Goal: Information Seeking & Learning: Learn about a topic

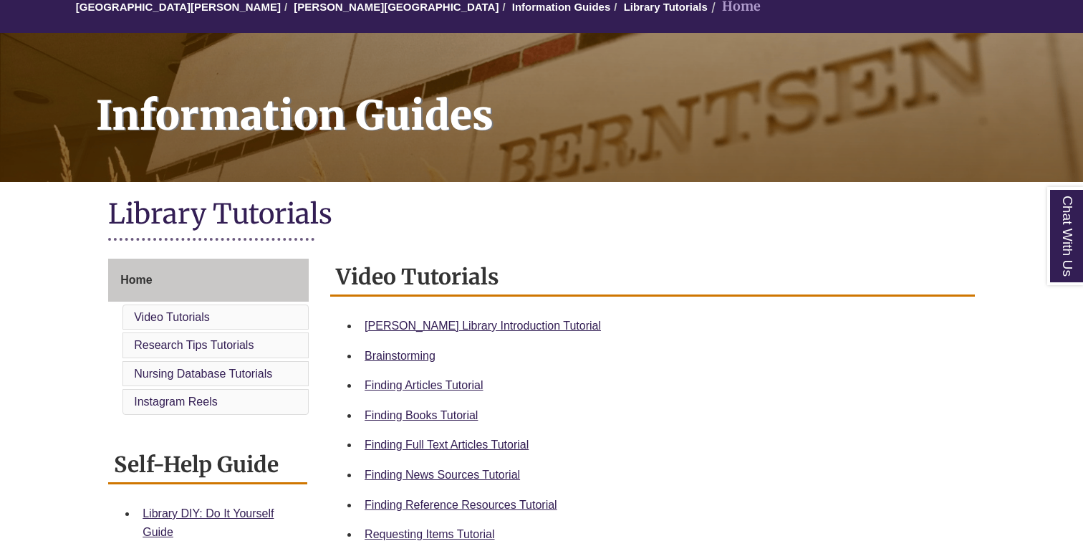
scroll to position [150, 0]
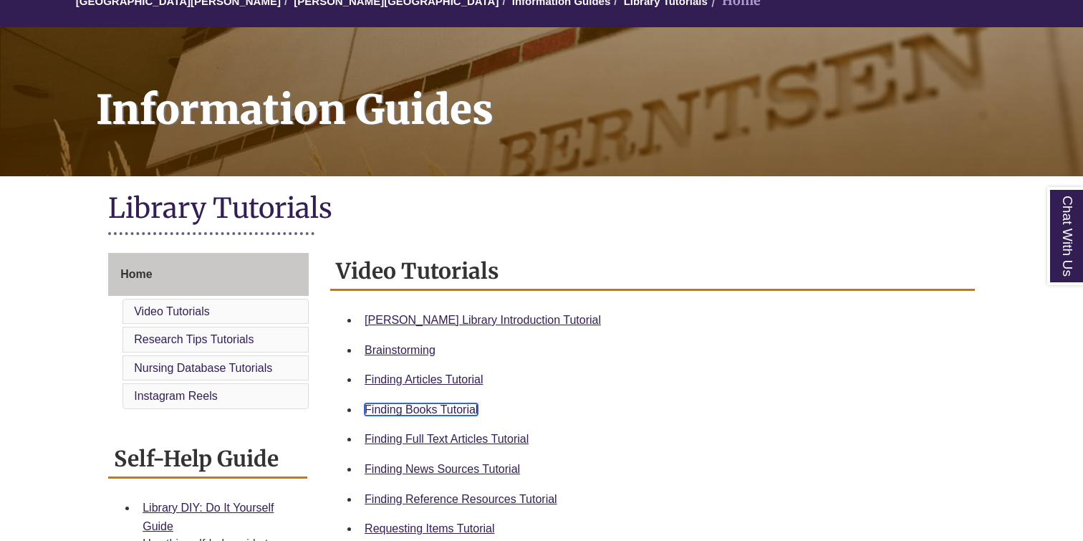
click at [411, 410] on link "Finding Books Tutorial" at bounding box center [421, 409] width 113 height 12
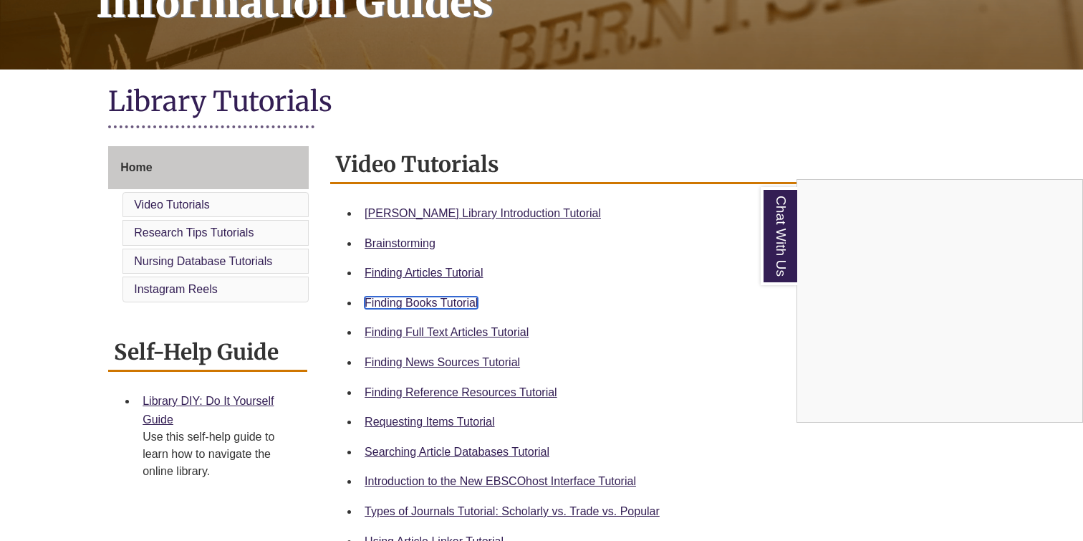
scroll to position [277, 0]
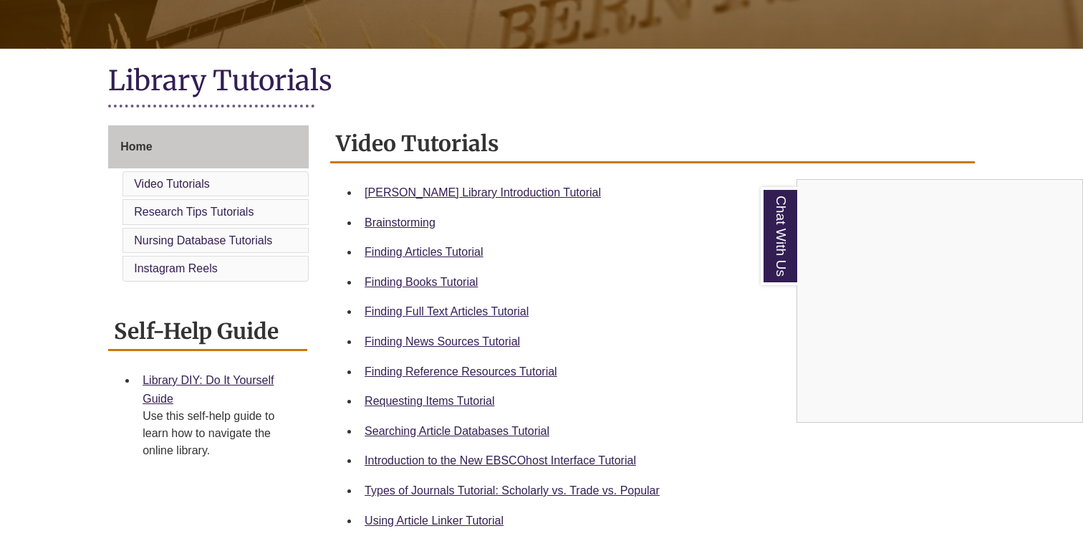
click at [424, 405] on div "Chat With Us" at bounding box center [541, 270] width 1083 height 541
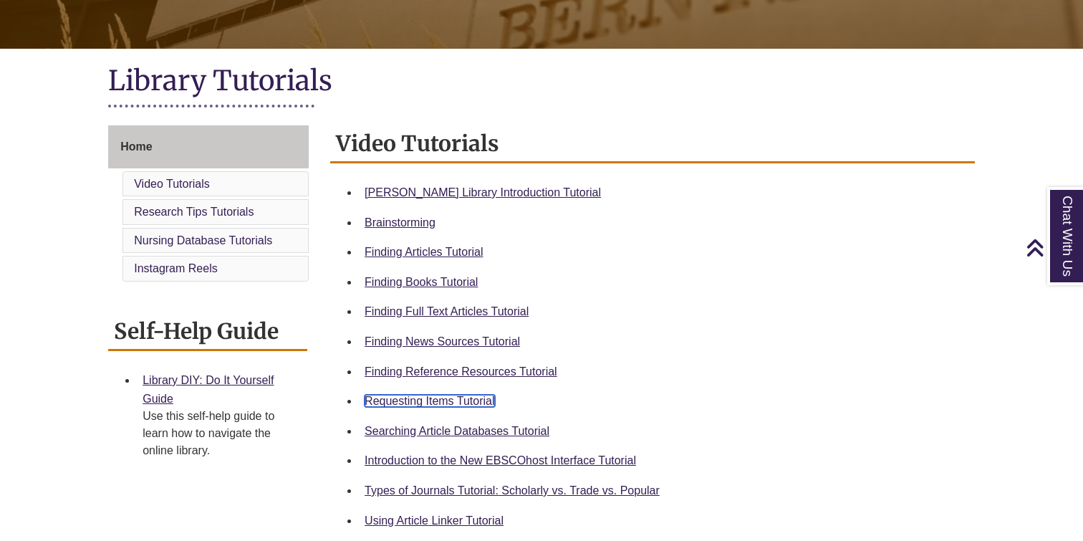
click at [430, 401] on link "Requesting Items Tutorial" at bounding box center [430, 401] width 130 height 12
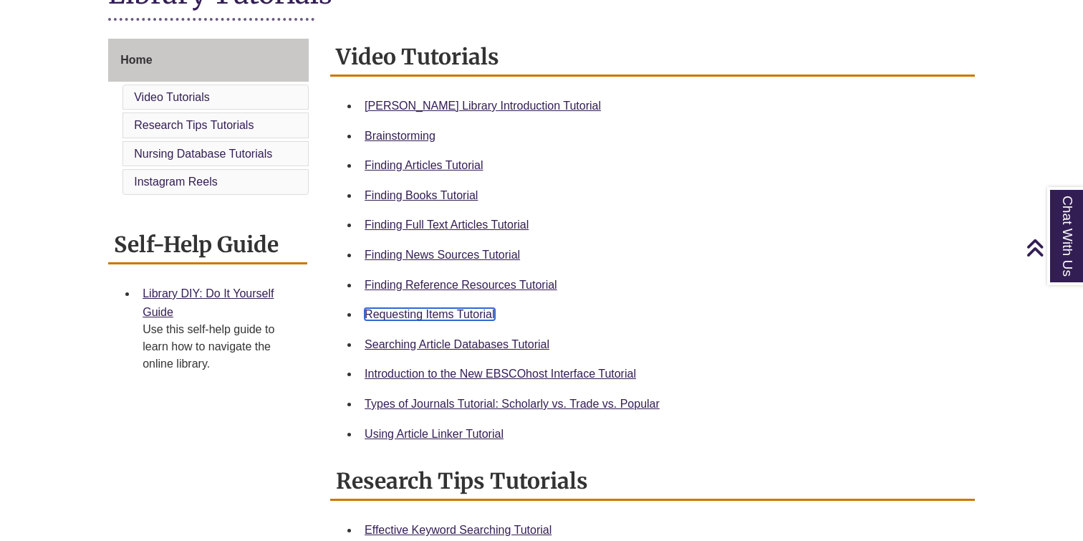
scroll to position [372, 0]
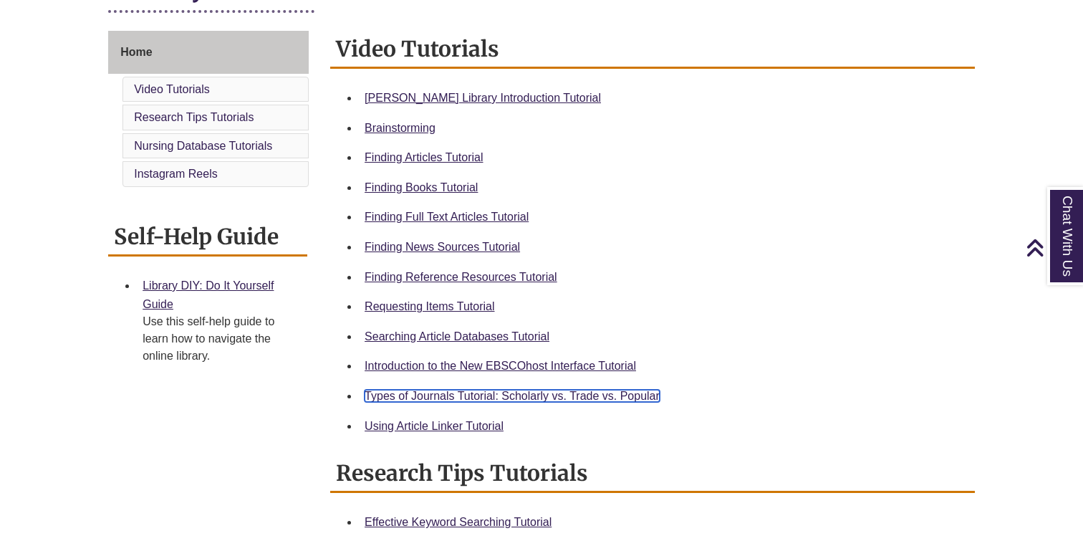
click at [555, 393] on link "Types of Journals Tutorial: Scholarly vs. Trade vs. Popular" at bounding box center [512, 396] width 295 height 12
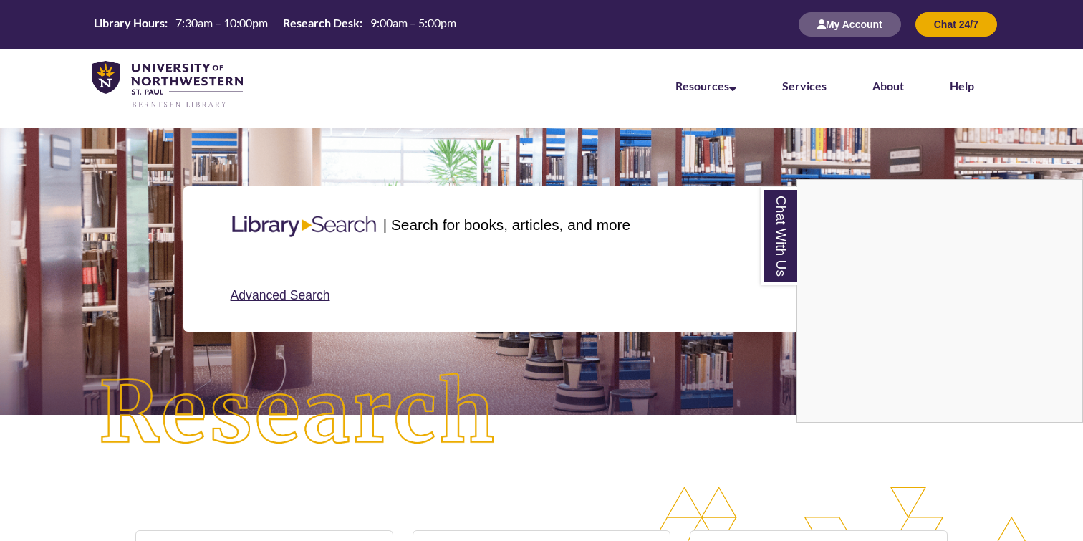
click at [377, 259] on div "Chat With Us" at bounding box center [541, 270] width 1083 height 541
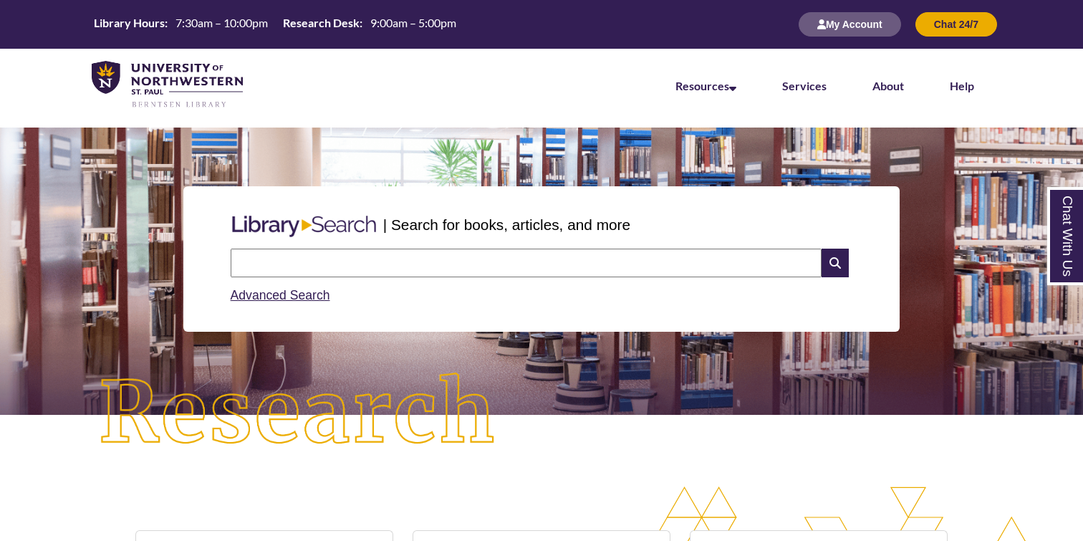
click at [383, 262] on input "text" at bounding box center [526, 263] width 591 height 29
type input "**********"
click at [337, 266] on input "text" at bounding box center [526, 263] width 591 height 29
type input "**********"
click at [838, 272] on icon at bounding box center [835, 263] width 27 height 29
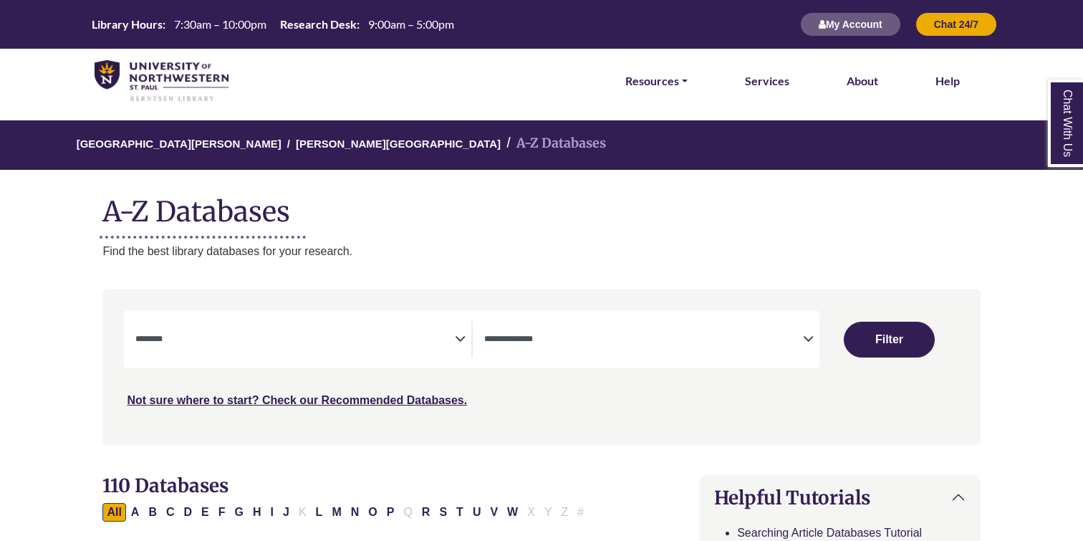
select select "Database Subject Filter"
select select "Database Types Filter"
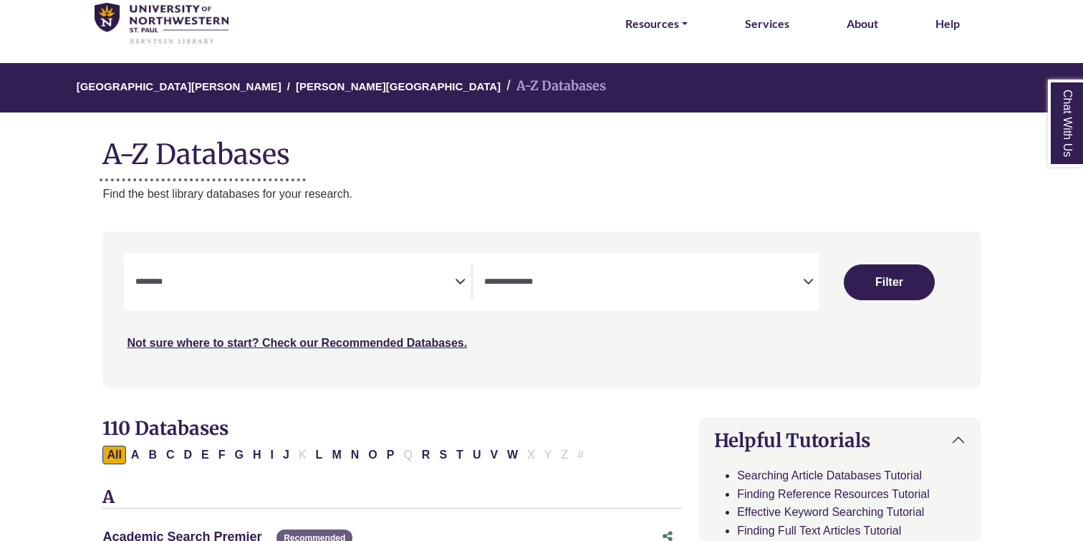
scroll to position [58, 0]
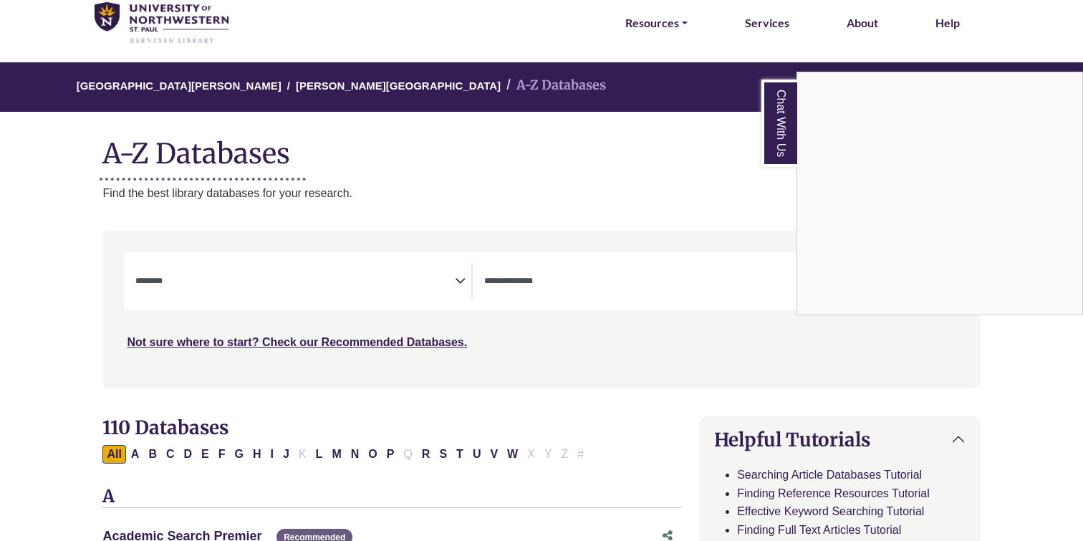
click at [267, 273] on div "Chat With Us" at bounding box center [541, 270] width 1083 height 541
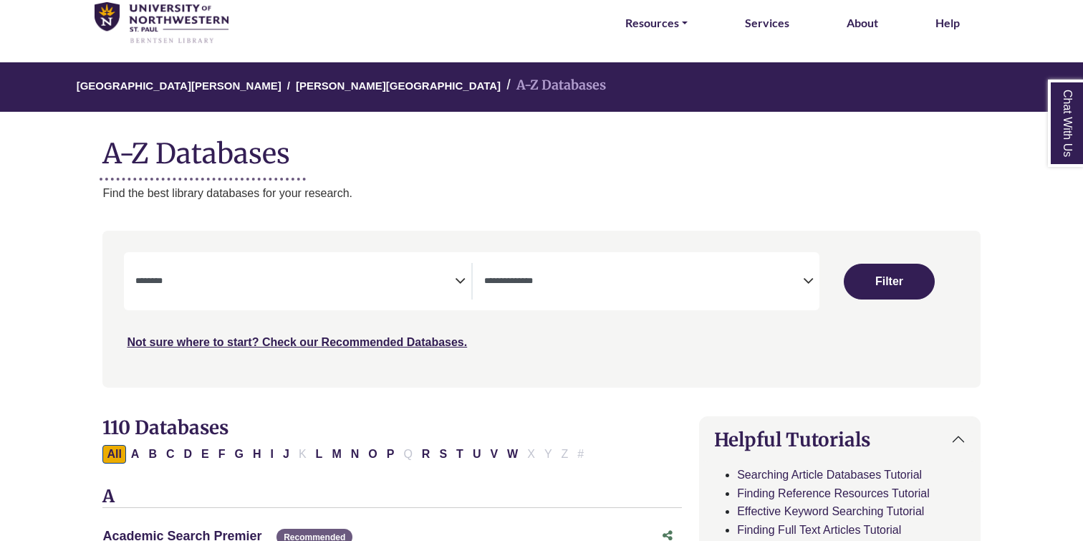
click at [439, 270] on span "Search filters" at bounding box center [295, 281] width 320 height 37
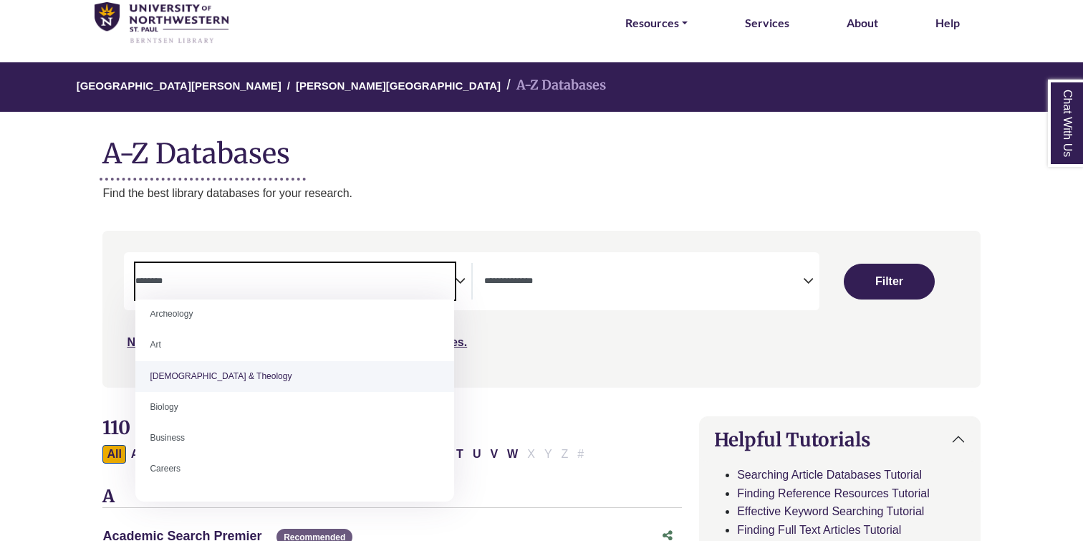
scroll to position [22, 0]
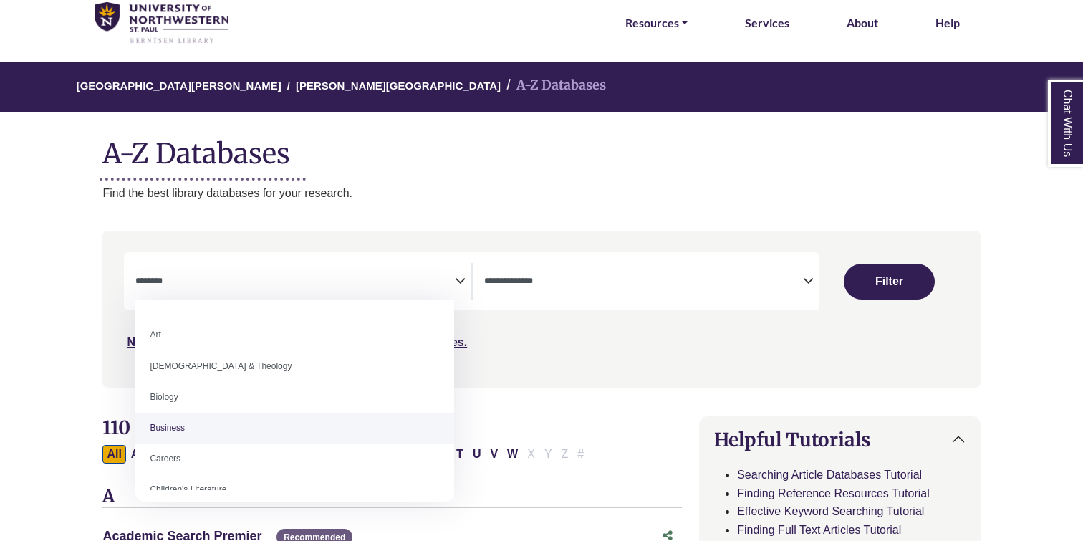
select select "*****"
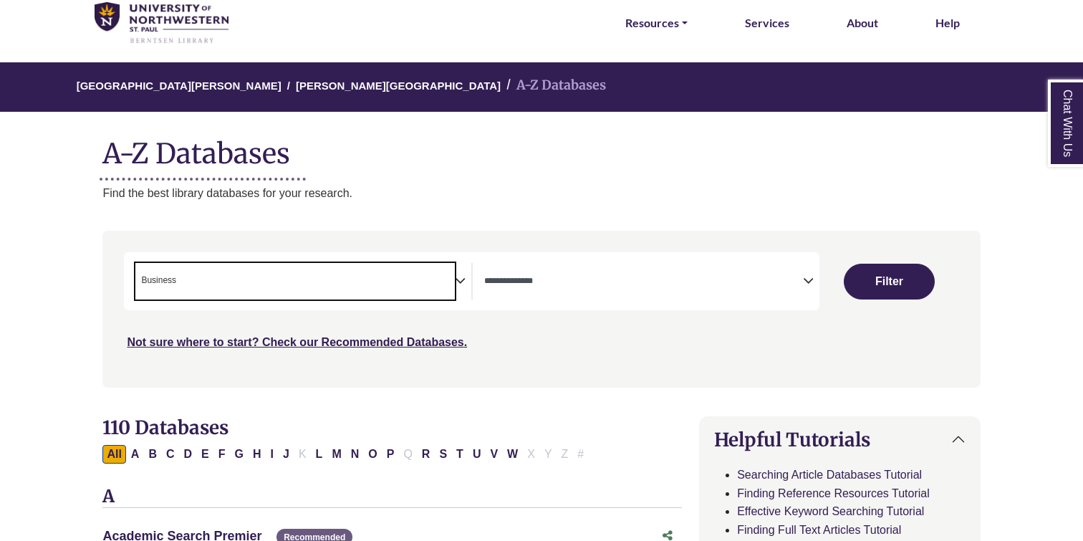
click at [376, 278] on span "× Business" at bounding box center [295, 281] width 320 height 37
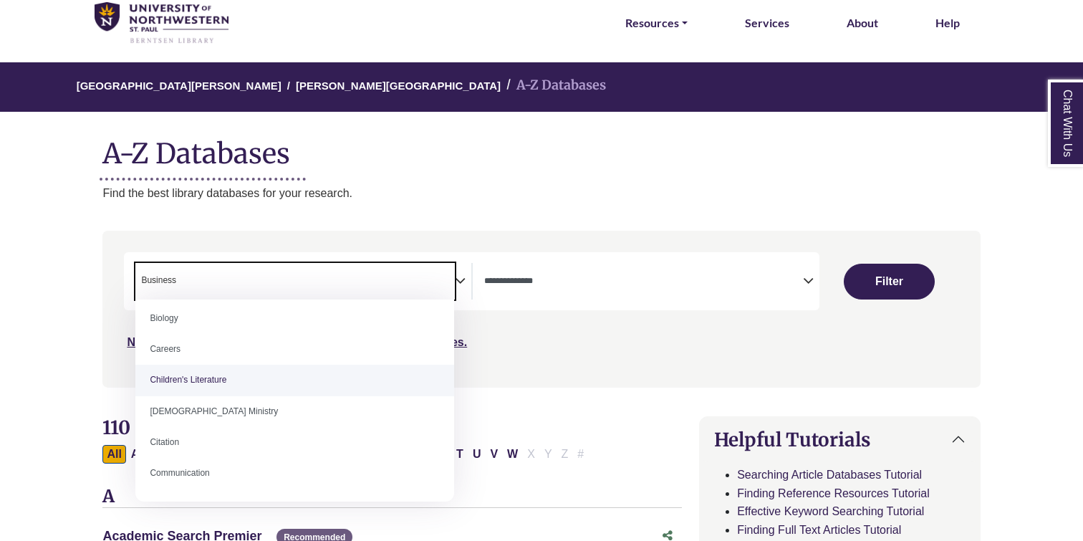
scroll to position [140, 0]
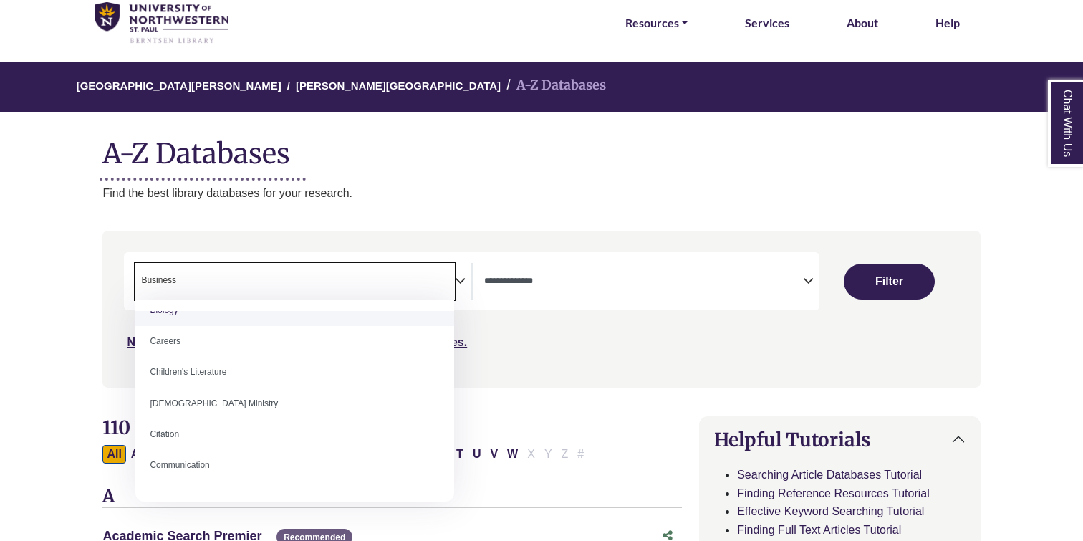
click at [120, 253] on div "Search filters" at bounding box center [541, 308] width 861 height 145
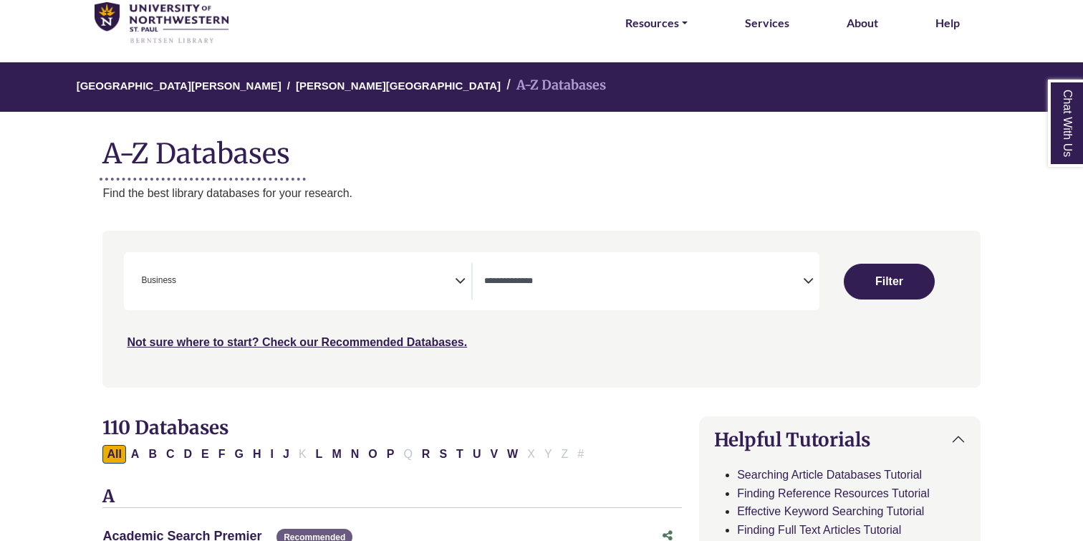
scroll to position [94, 0]
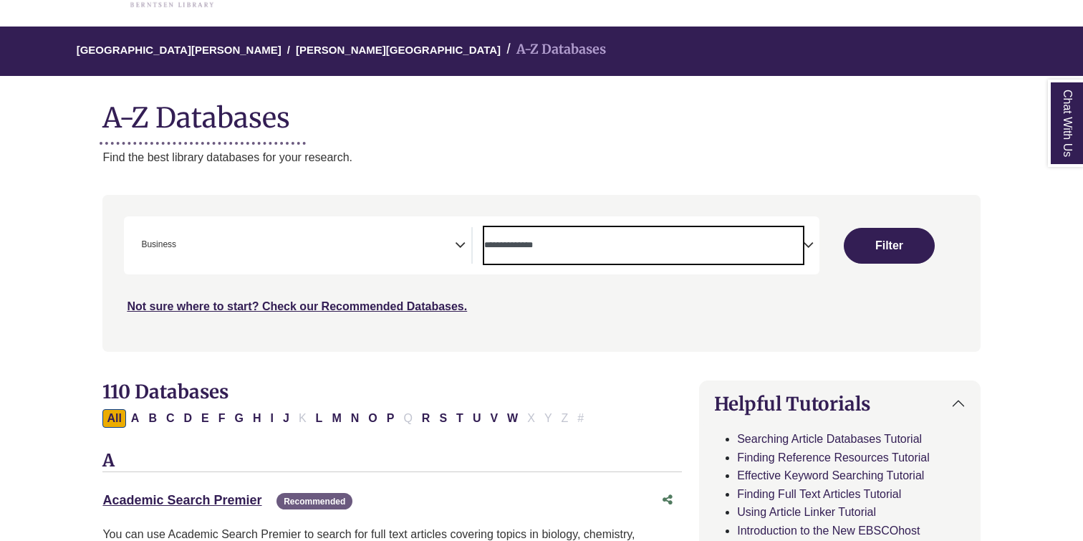
click at [520, 238] on span "Search filters" at bounding box center [644, 243] width 320 height 12
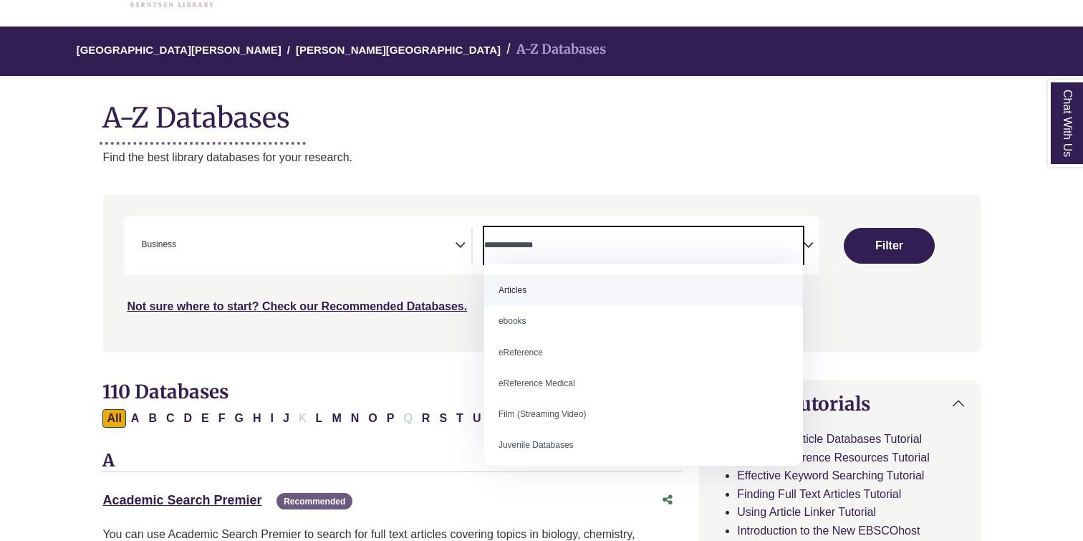
click at [520, 238] on span "Search filters" at bounding box center [644, 243] width 320 height 12
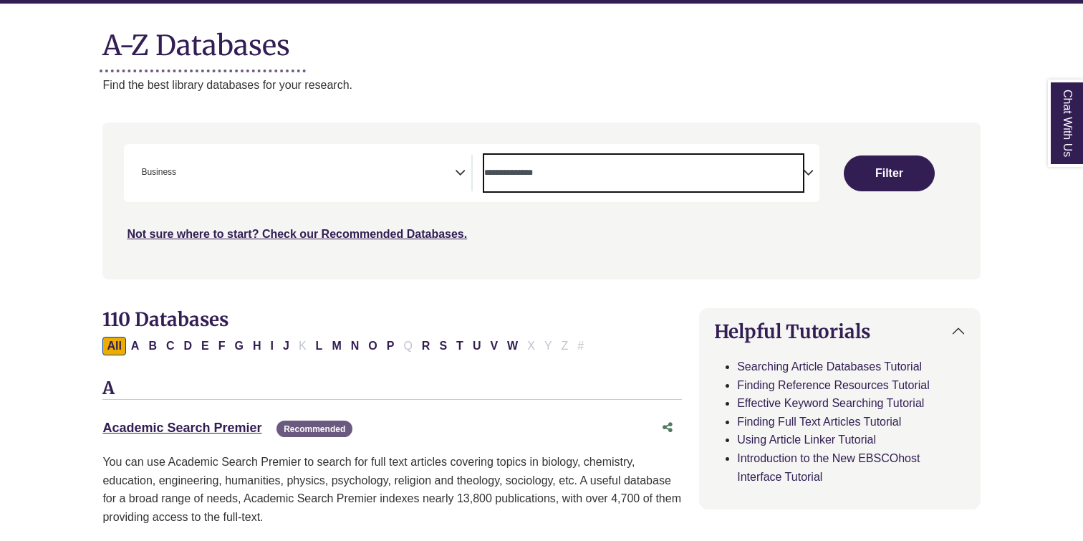
scroll to position [168, 0]
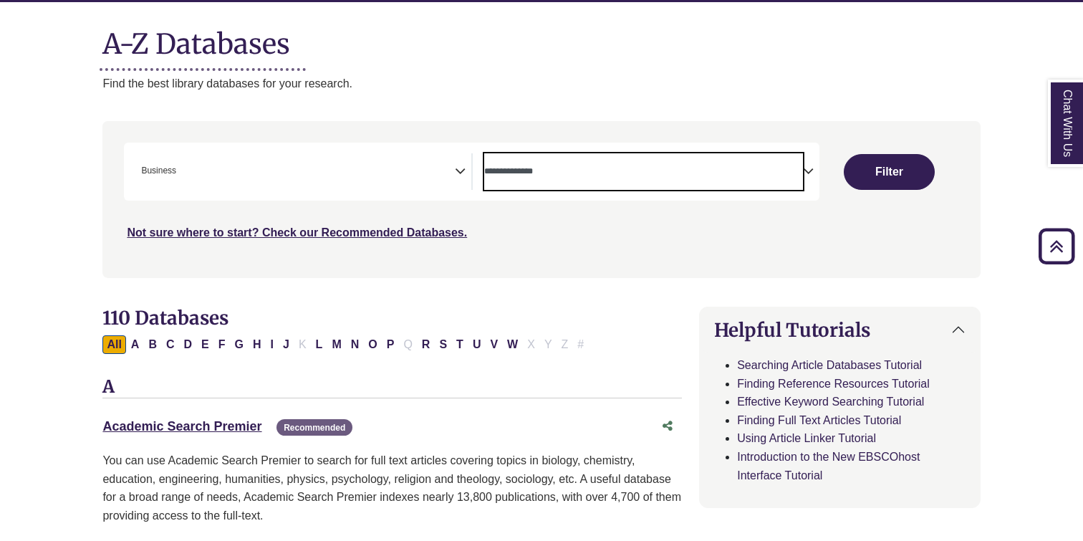
click at [403, 172] on span "× Business" at bounding box center [295, 171] width 320 height 37
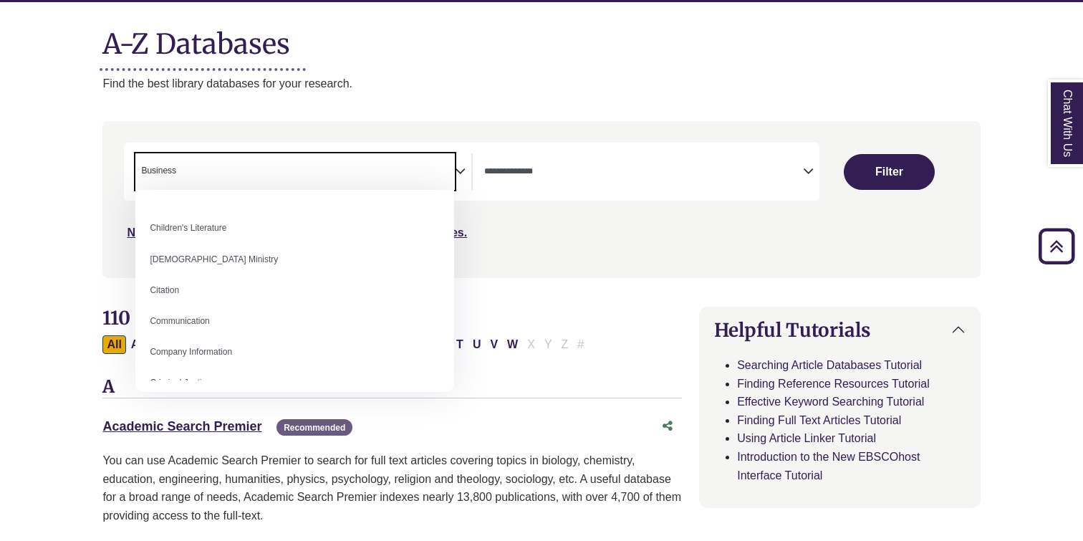
scroll to position [0, 0]
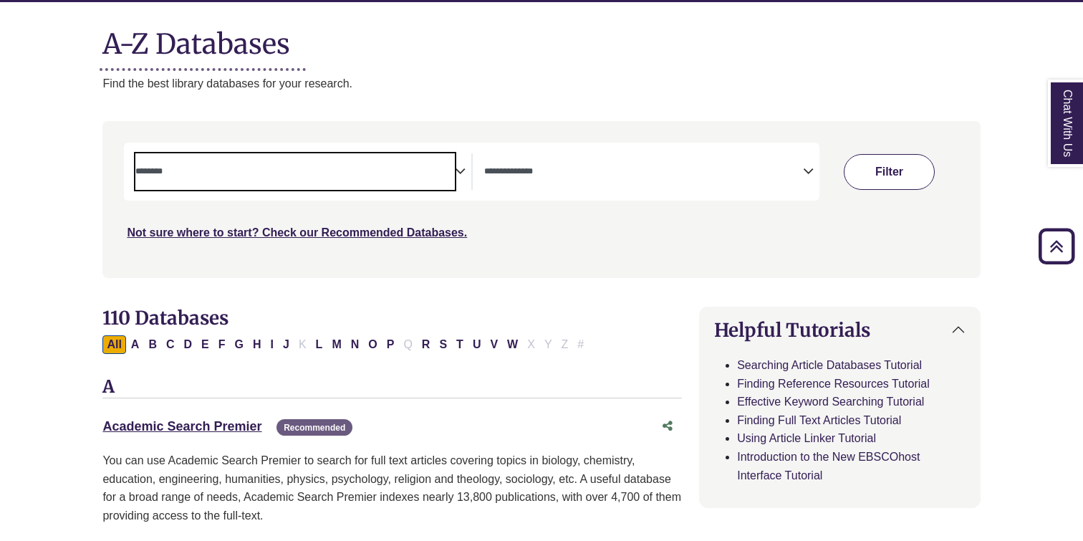
click at [892, 171] on button "Filter" at bounding box center [890, 172] width 92 height 36
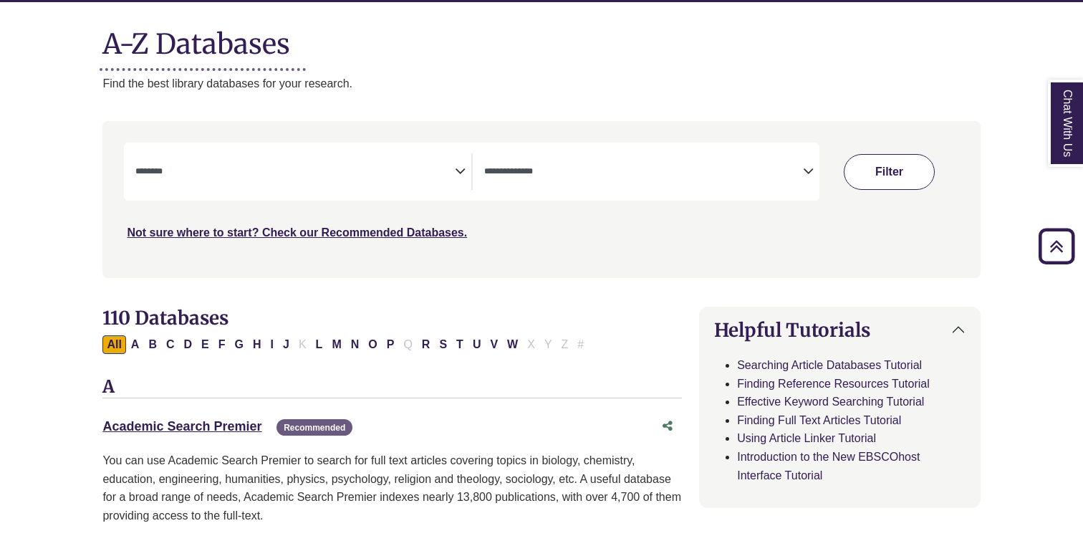
select select "Database Subject Filter"
select select "Database Types Filter"
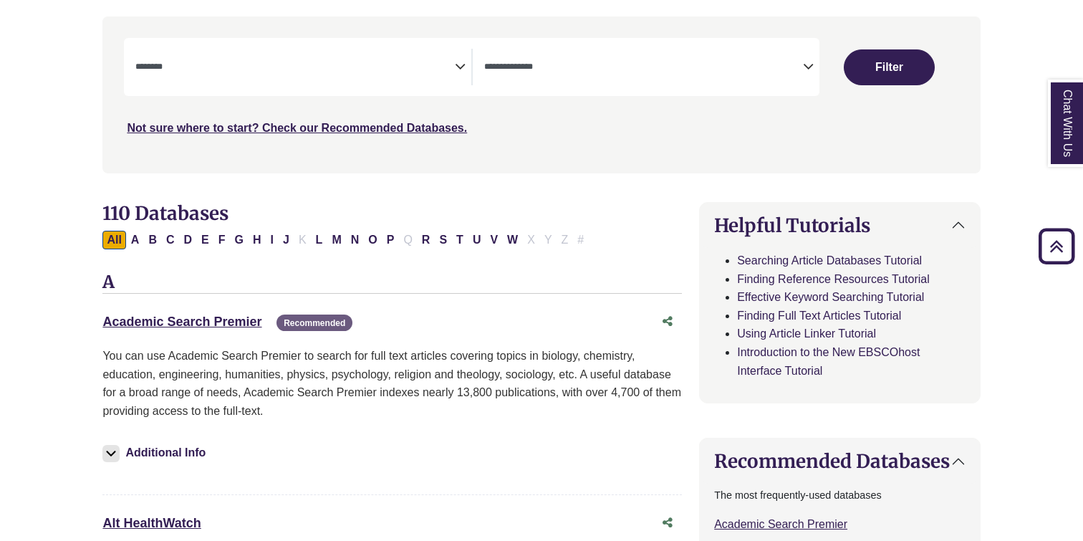
scroll to position [254, 0]
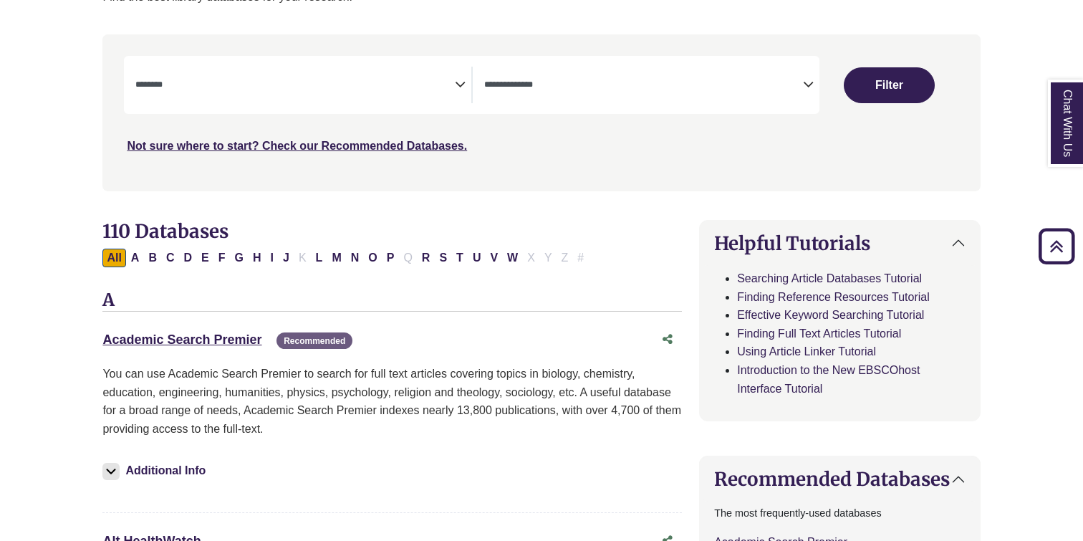
click at [332, 66] on div "**********" at bounding box center [472, 85] width 696 height 58
click at [319, 100] on span "Search filters" at bounding box center [295, 85] width 320 height 37
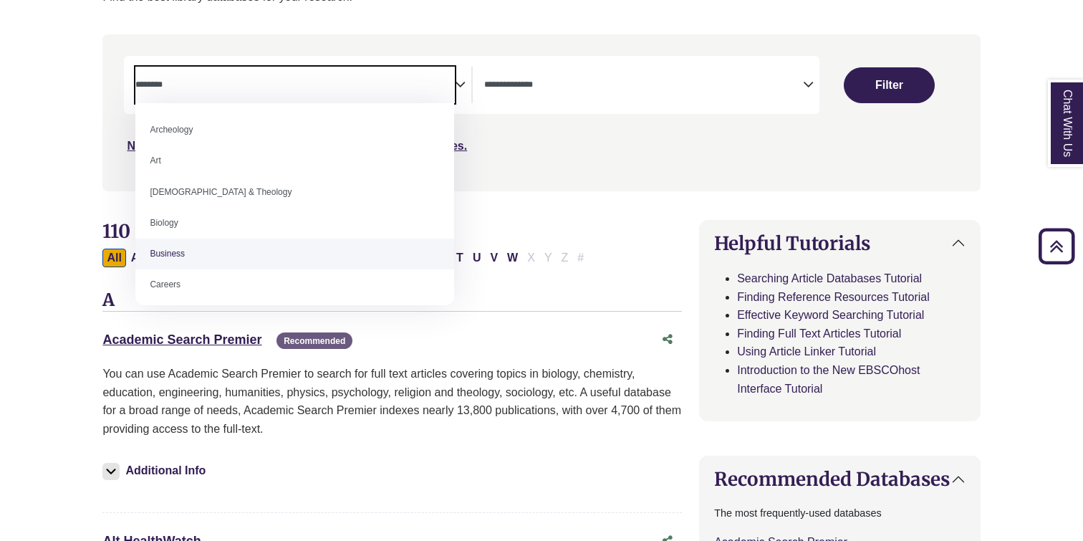
select select "*****"
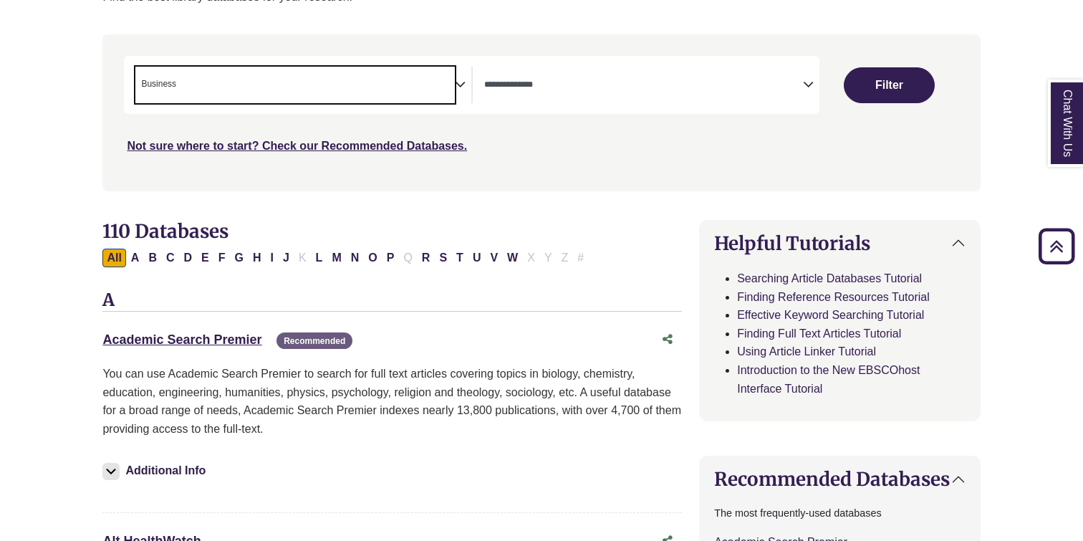
click at [766, 93] on span "Search filters" at bounding box center [644, 85] width 320 height 37
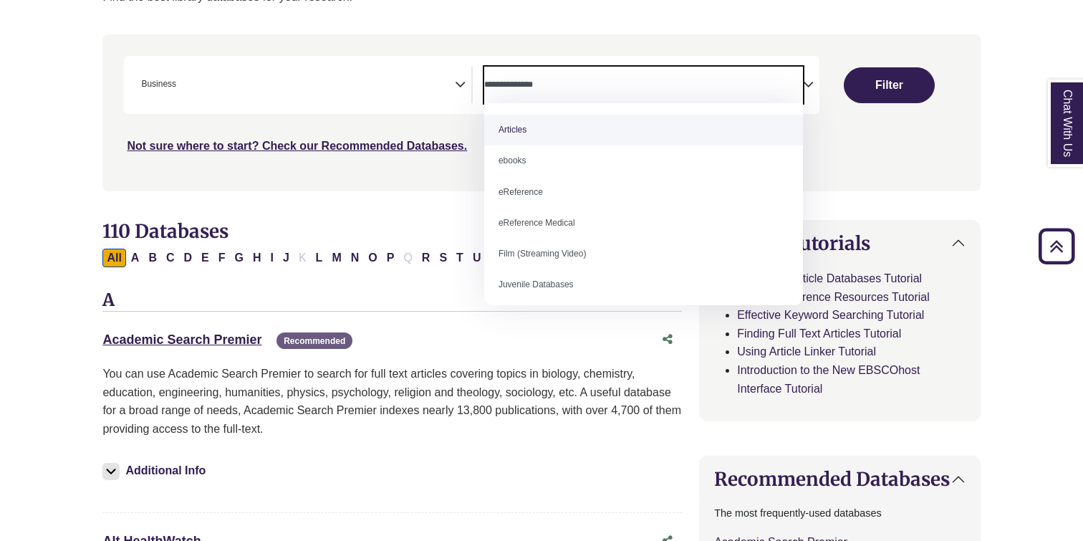
click at [766, 93] on span "Search filters" at bounding box center [644, 85] width 320 height 37
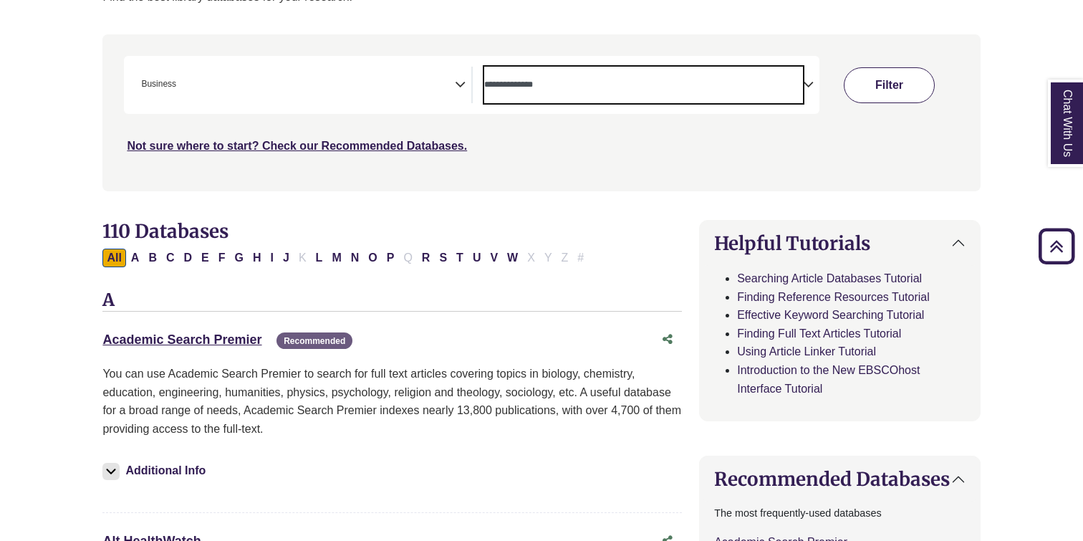
click at [904, 96] on button "Filter" at bounding box center [890, 85] width 92 height 36
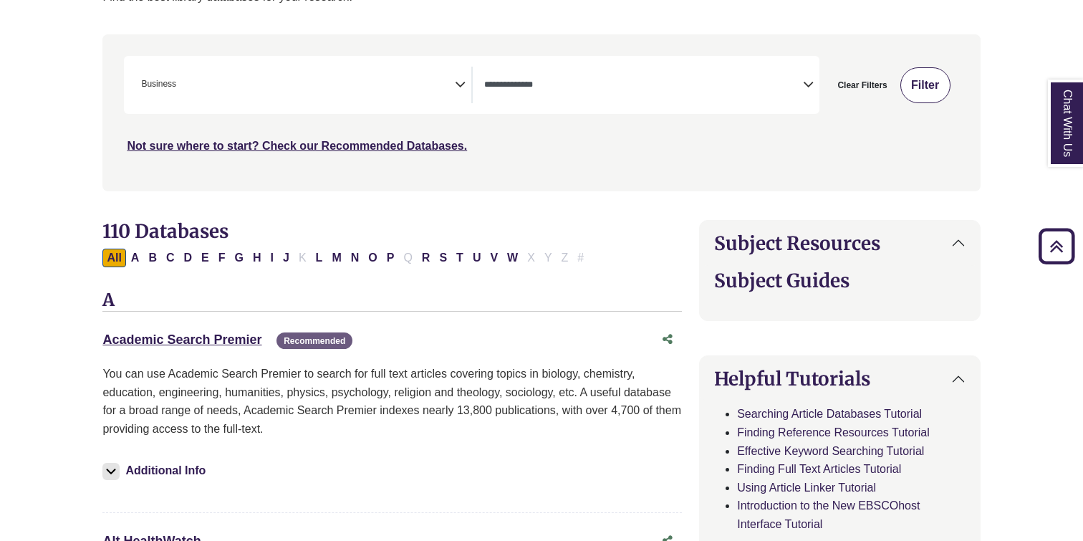
select select "Database Types Filter"
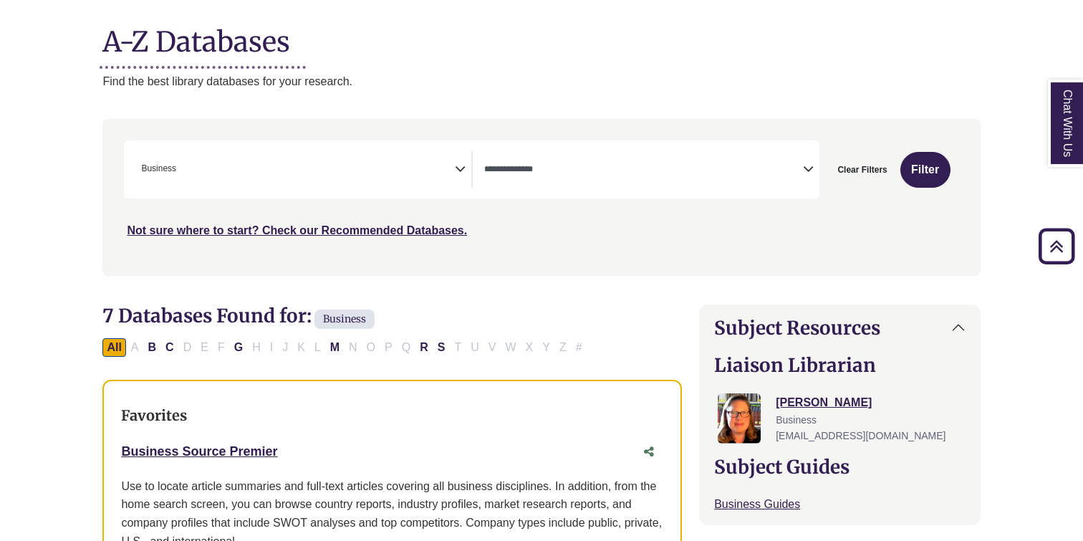
scroll to position [169, 1]
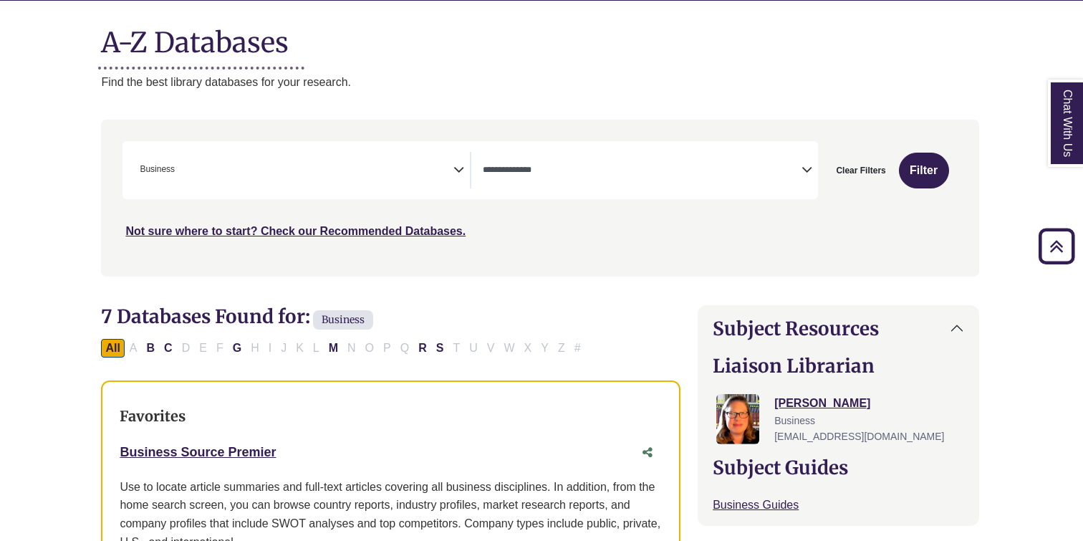
click at [436, 167] on span "× Business" at bounding box center [294, 170] width 320 height 37
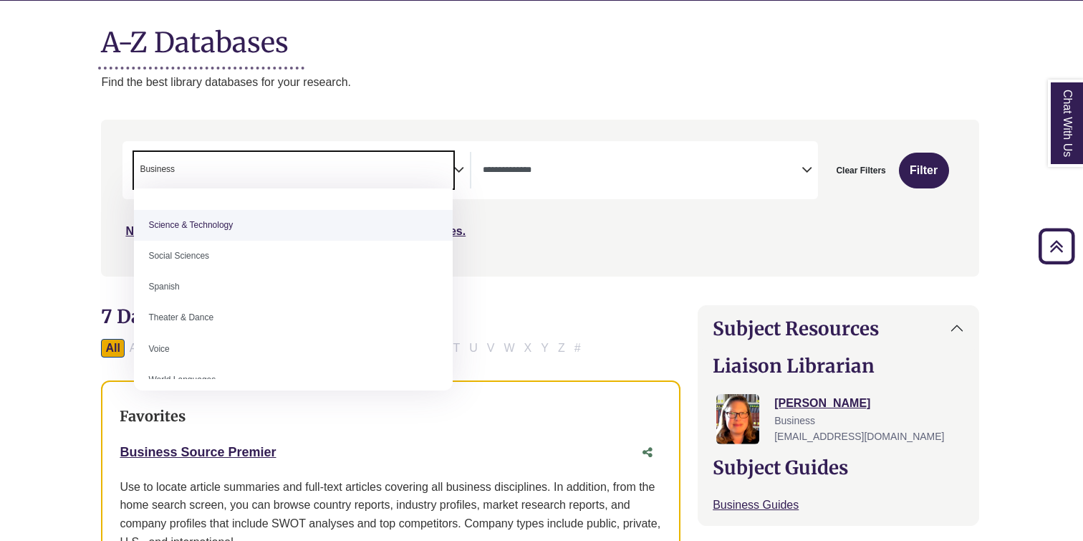
scroll to position [1235, 0]
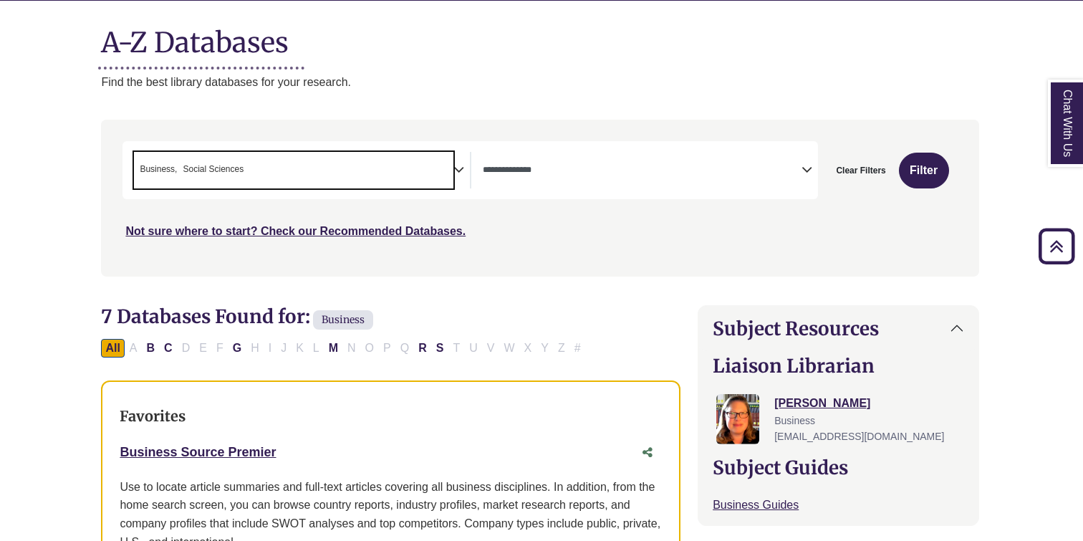
click at [347, 183] on span "× Business × Social Sciences" at bounding box center [294, 170] width 320 height 37
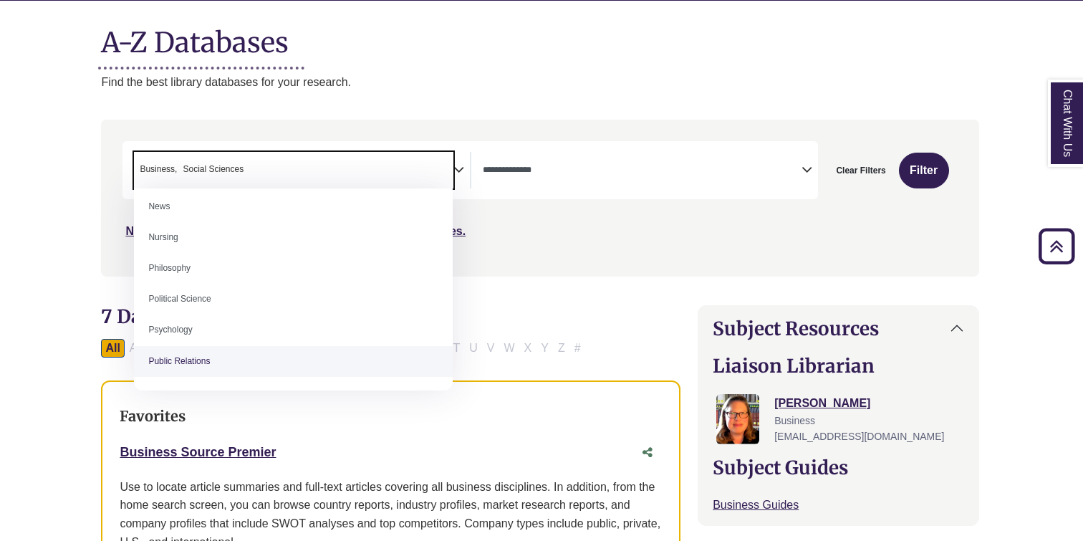
scroll to position [1058, 0]
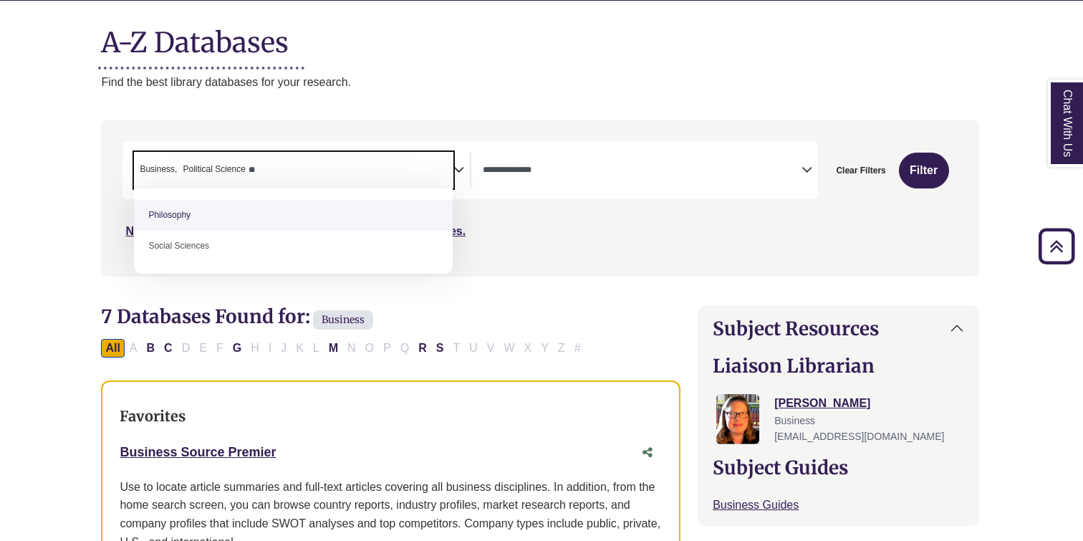
type textarea "*"
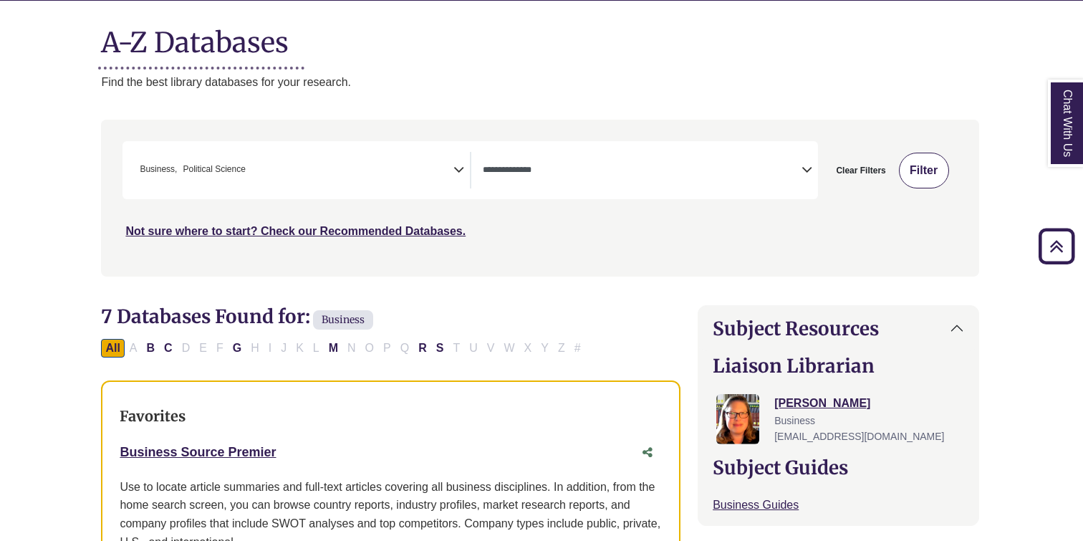
click at [907, 180] on button "Filter" at bounding box center [924, 171] width 50 height 36
select select "Database Types Filter"
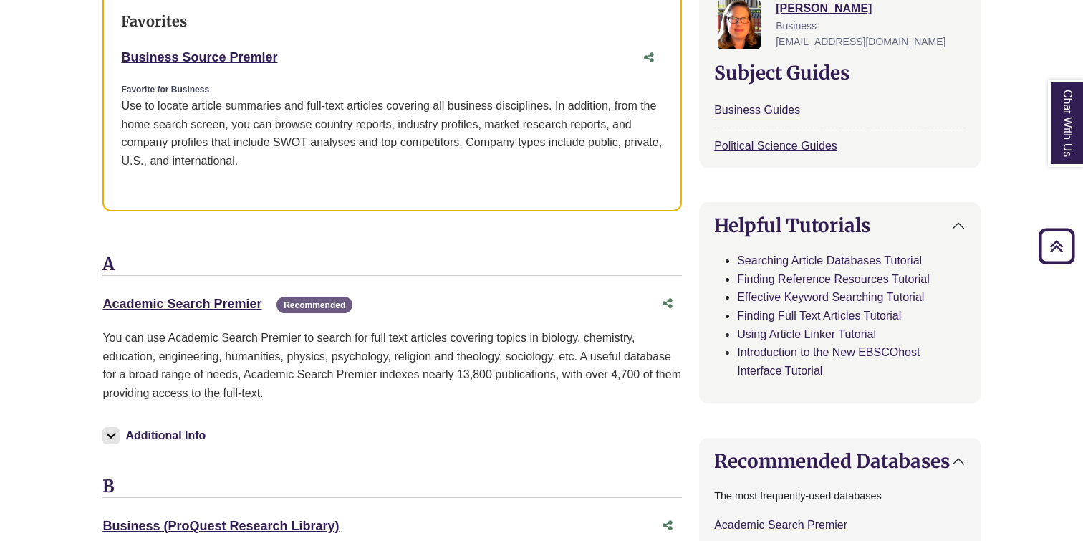
scroll to position [568, 0]
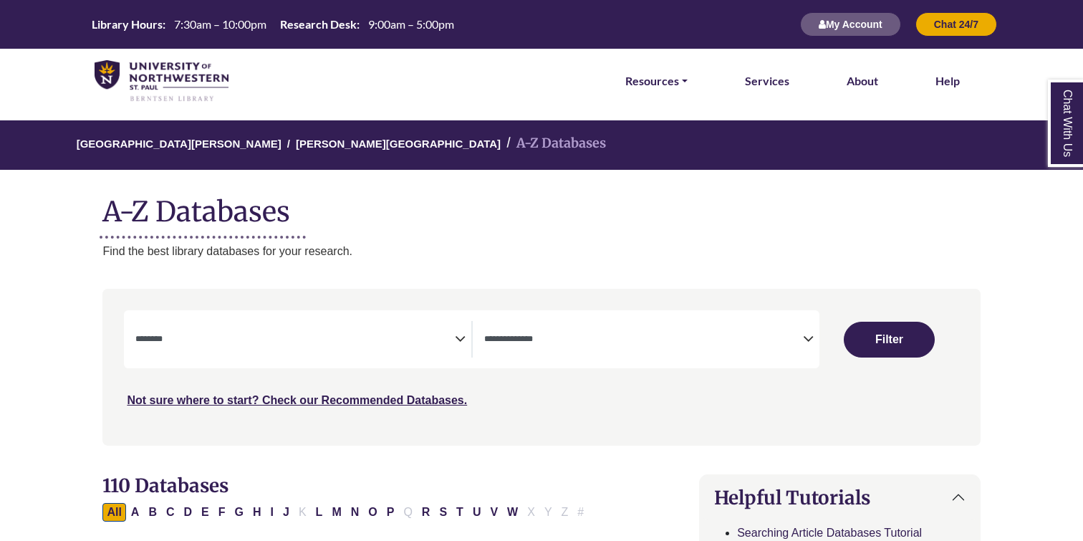
select select "Database Subject Filter"
select select "Database Types Filter"
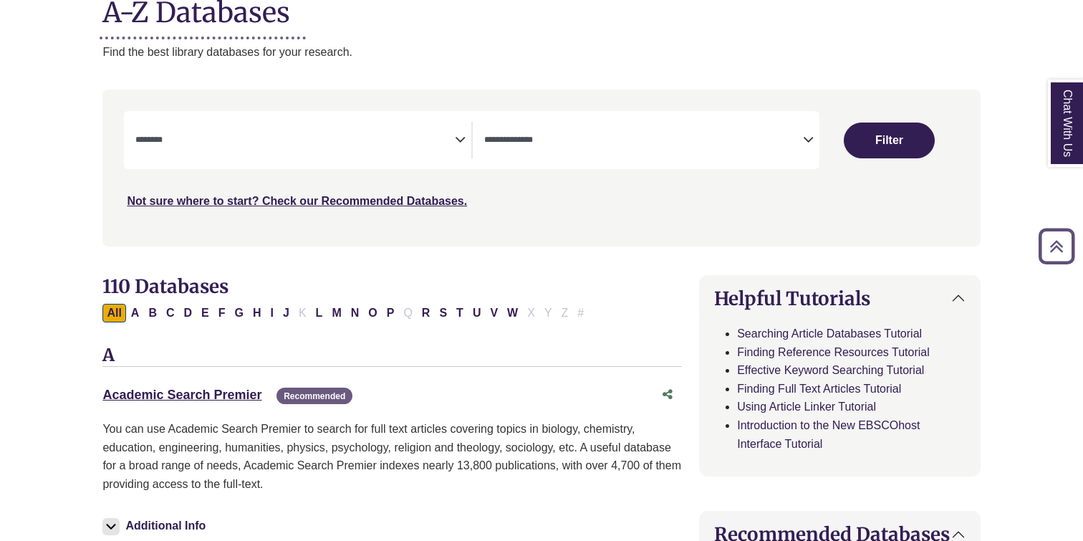
scroll to position [239, 0]
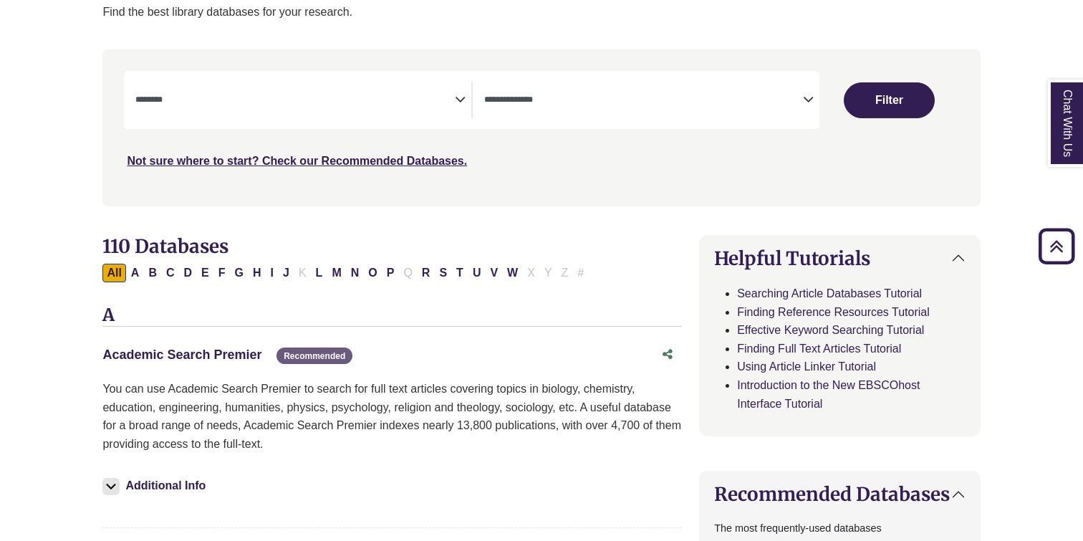
click at [230, 355] on link "Academic Search Premier This link opens in a new window" at bounding box center [181, 355] width 159 height 14
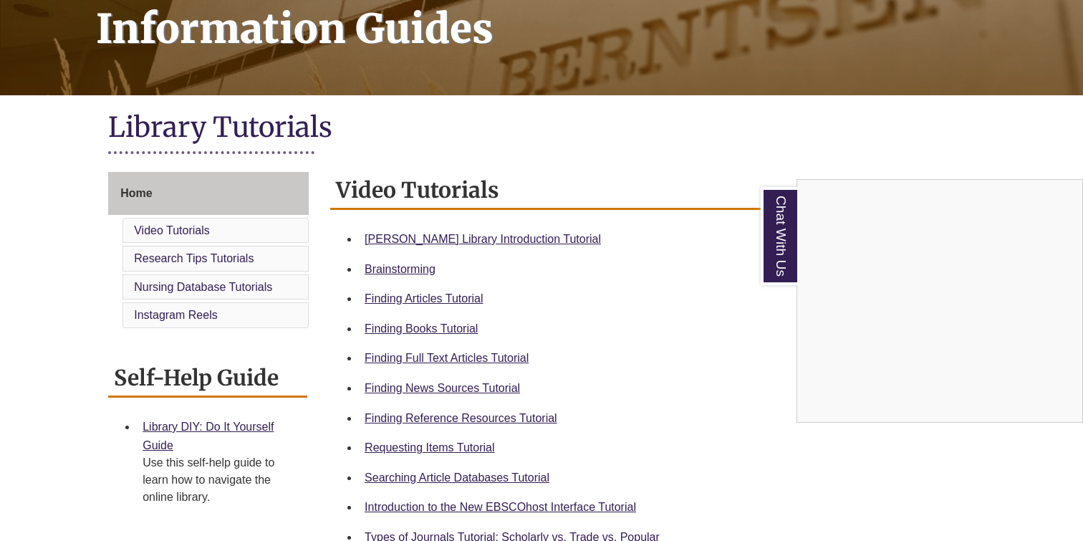
scroll to position [231, 0]
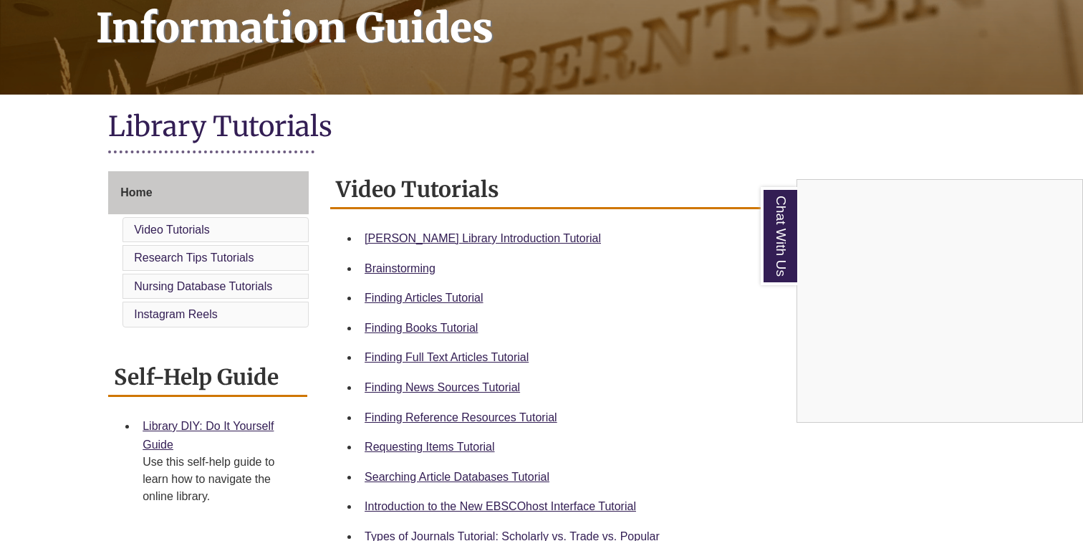
click at [462, 357] on div "Chat With Us" at bounding box center [541, 270] width 1083 height 541
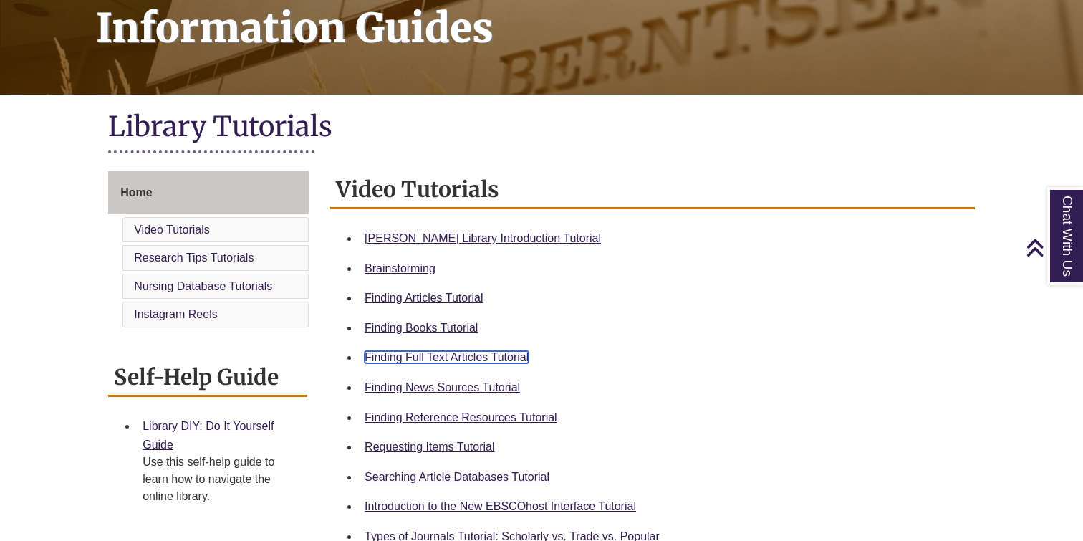
click at [470, 355] on link "Finding Full Text Articles Tutorial" at bounding box center [447, 357] width 164 height 12
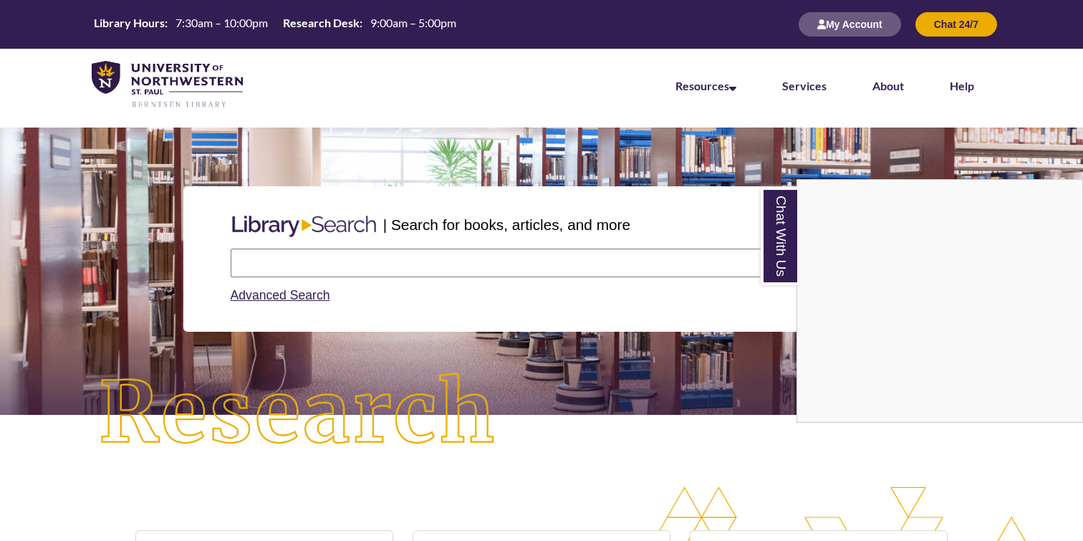
click at [387, 267] on div "Chat With Us" at bounding box center [541, 270] width 1083 height 541
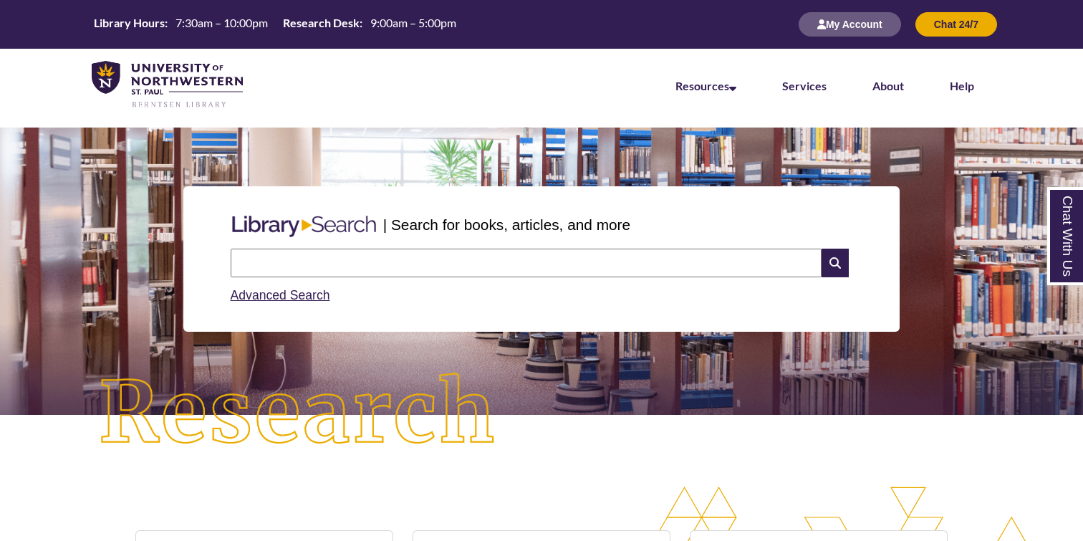
click at [387, 267] on input "text" at bounding box center [526, 263] width 591 height 29
type input "**********"
drag, startPoint x: 482, startPoint y: 263, endPoint x: 249, endPoint y: 256, distance: 233.0
click at [249, 256] on input "**********" at bounding box center [526, 263] width 591 height 29
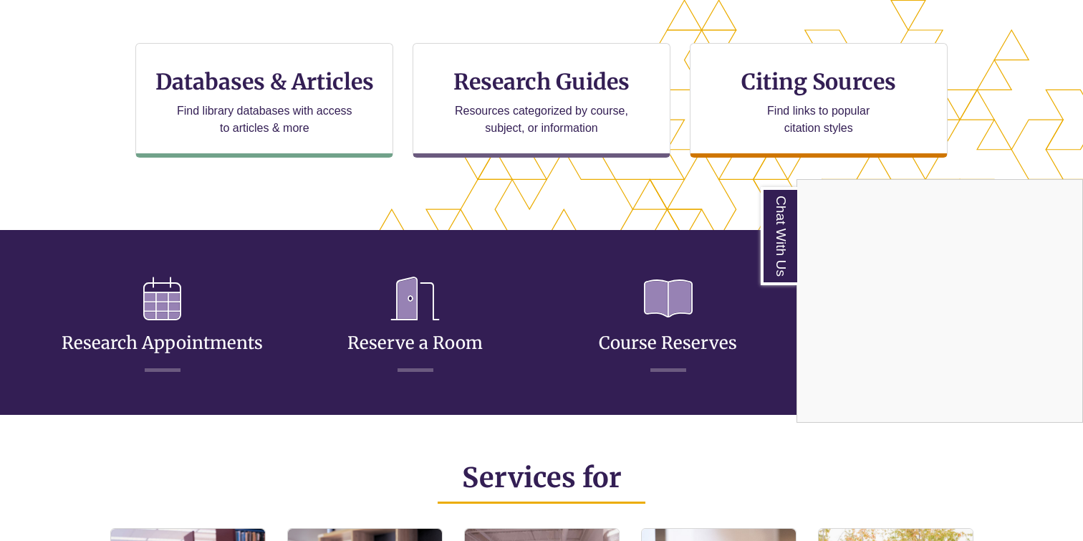
scroll to position [487, 0]
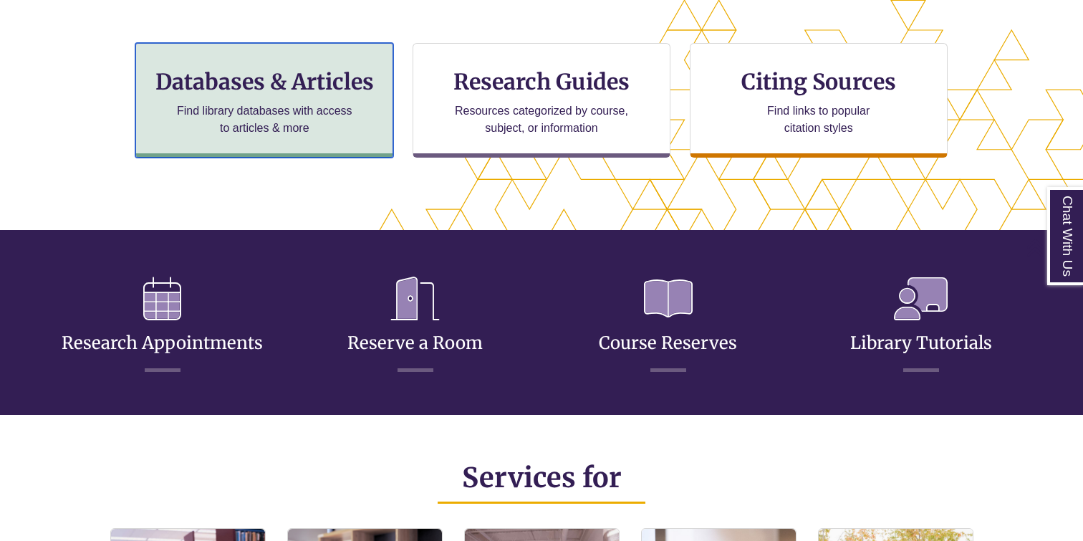
click at [356, 81] on h3 "Databases & Articles" at bounding box center [265, 81] width 234 height 27
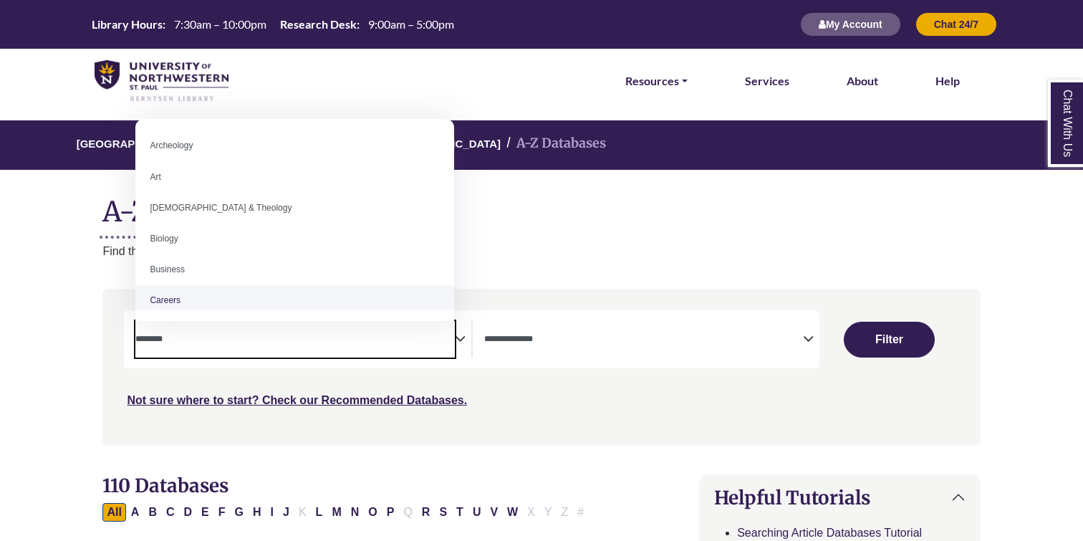
select select "Database Subject Filter"
select select "Database Types Filter"
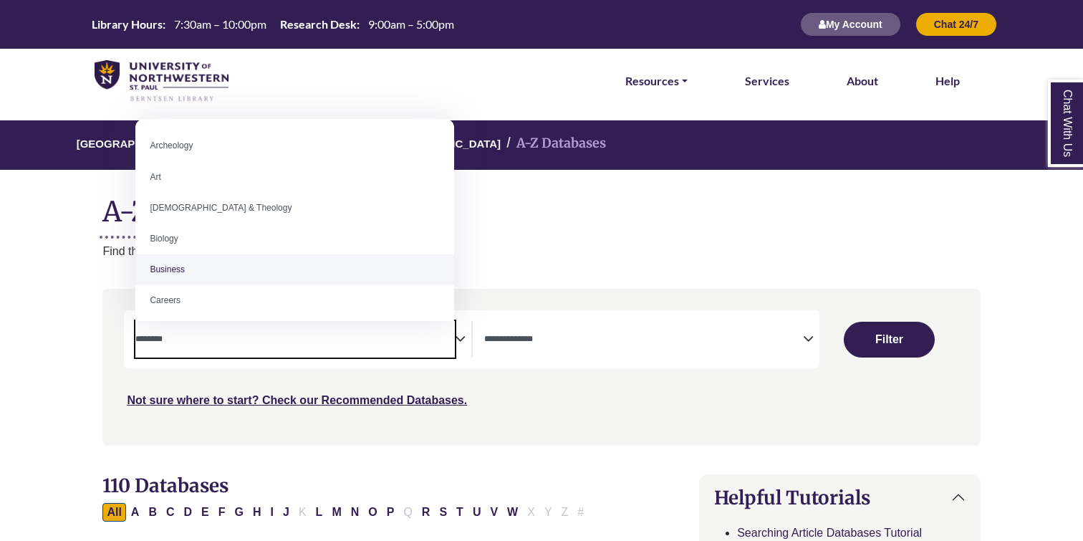
select select "*****"
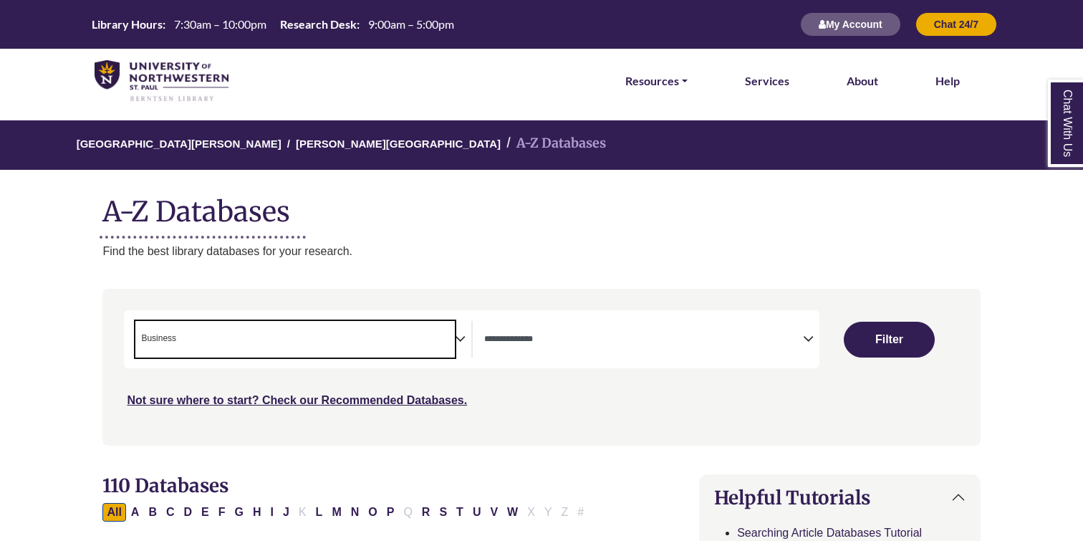
scroll to position [56, 0]
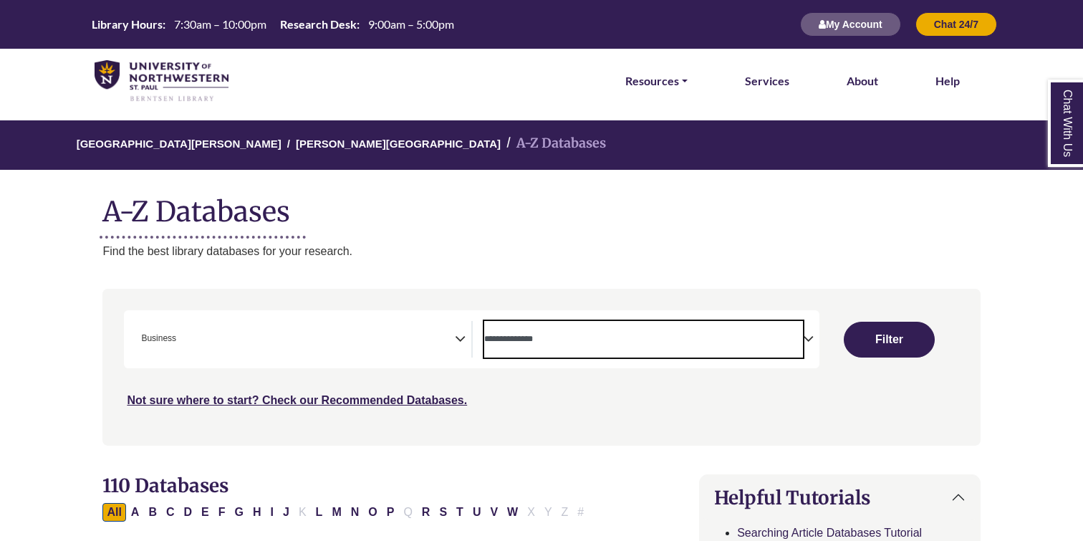
click at [542, 343] on textarea "Search" at bounding box center [644, 340] width 320 height 11
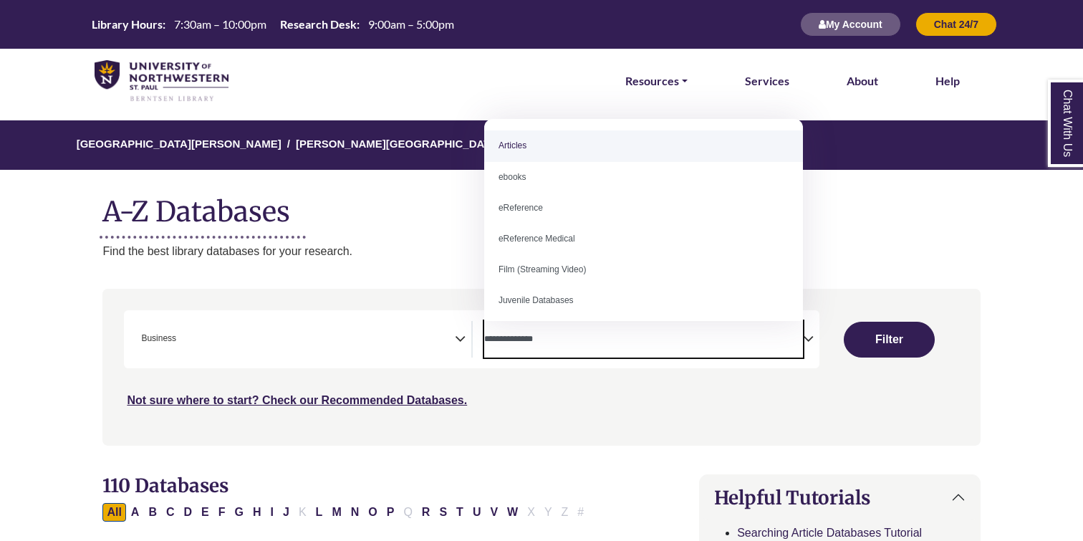
click at [523, 385] on div "Not sure where to start? Check our Recommended Databases." at bounding box center [437, 395] width 626 height 30
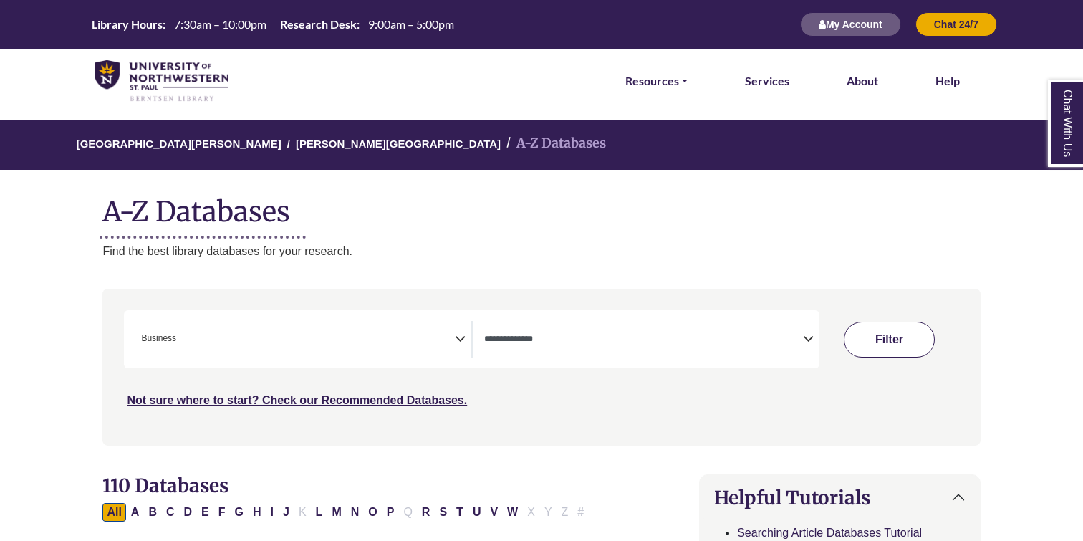
click at [919, 345] on button "Filter" at bounding box center [890, 340] width 92 height 36
select select "Database Types Filter"
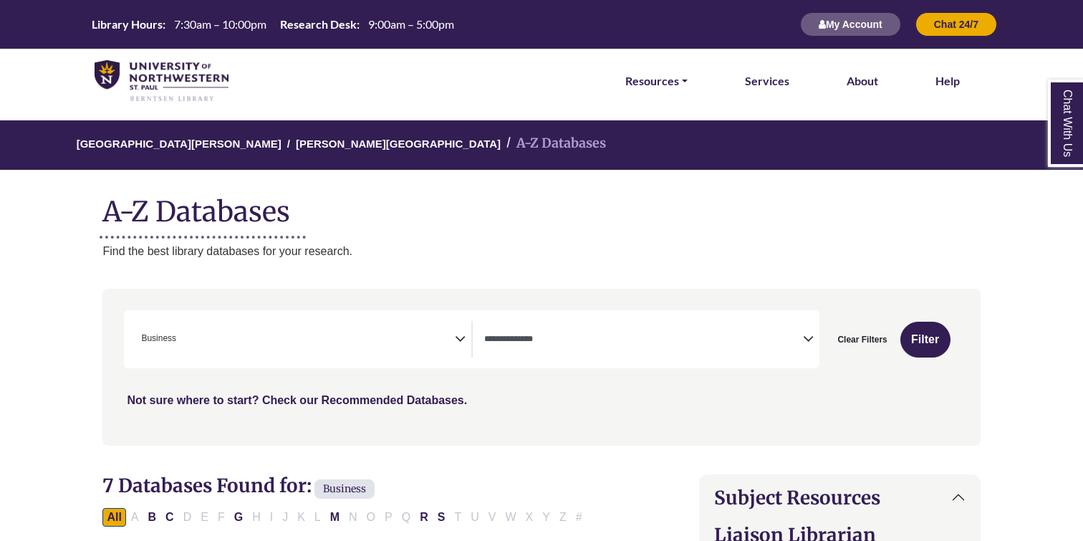
click at [353, 401] on link "Not sure where to start? Check our Recommended Databases." at bounding box center [297, 400] width 340 height 12
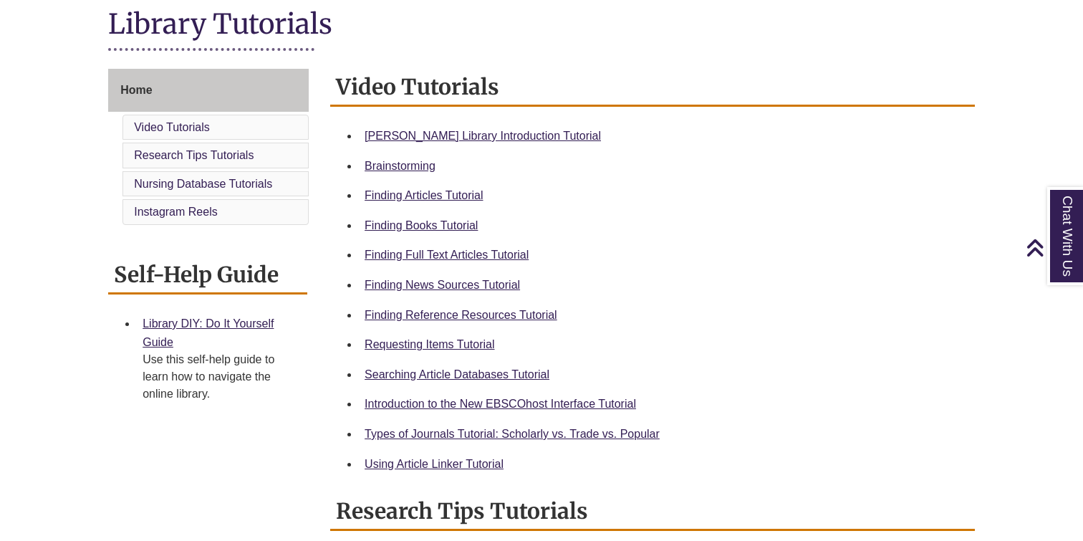
scroll to position [340, 0]
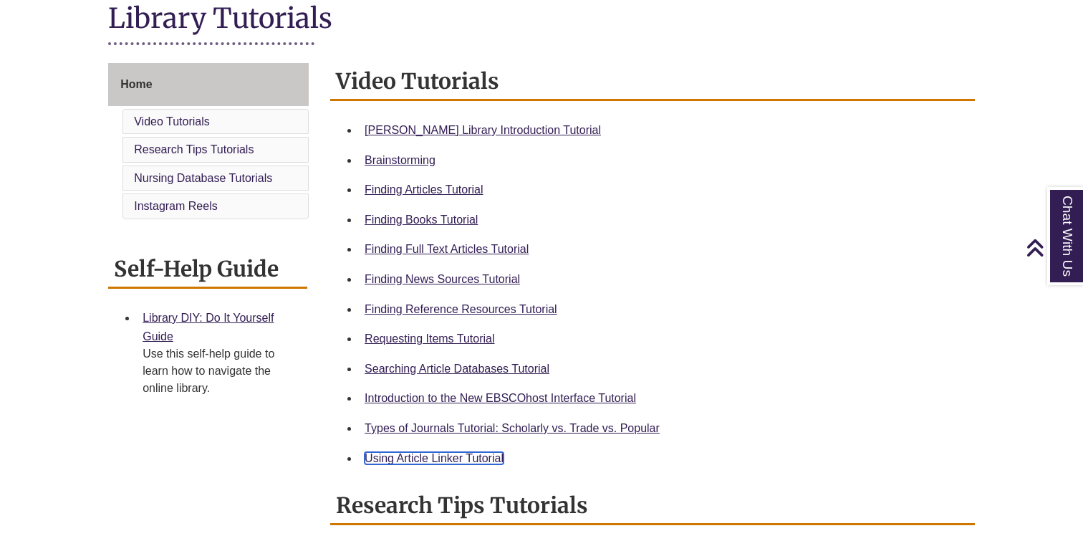
click at [464, 455] on link "Using Article Linker Tutorial" at bounding box center [434, 458] width 139 height 12
